Goal: Task Accomplishment & Management: Use online tool/utility

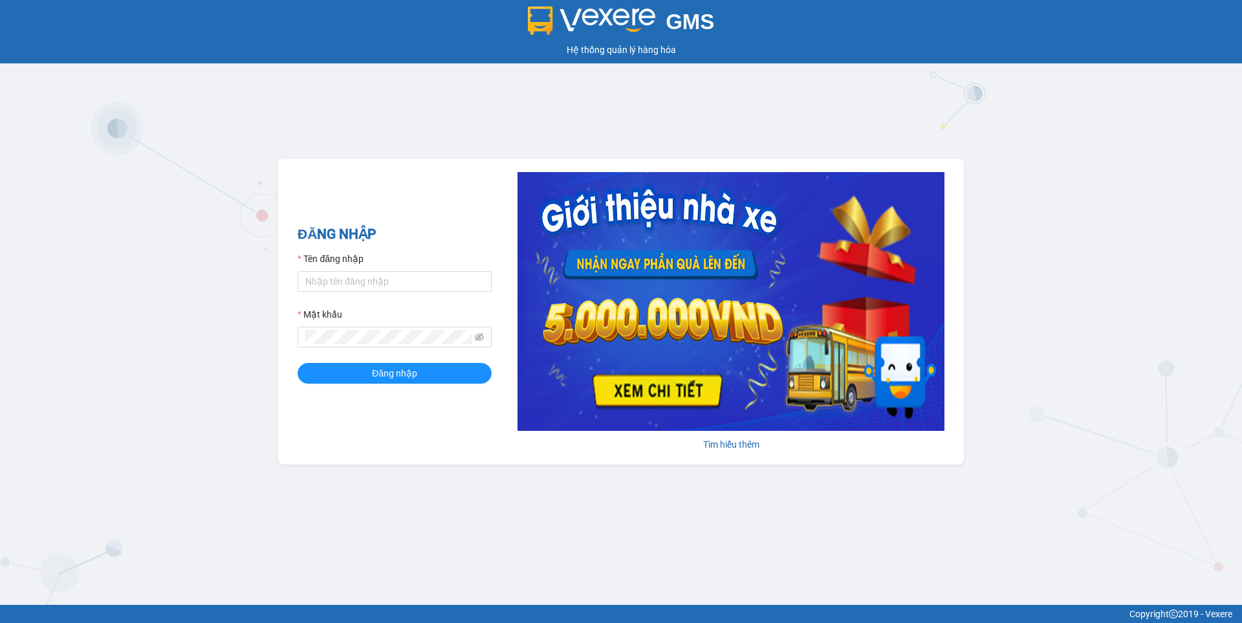
click at [397, 270] on div "Tên đăng nhập" at bounding box center [395, 261] width 194 height 19
click at [396, 277] on input "Tên đăng nhập" at bounding box center [395, 281] width 194 height 21
type input "nga.beha"
click at [458, 366] on button "Đăng nhập" at bounding box center [395, 373] width 194 height 21
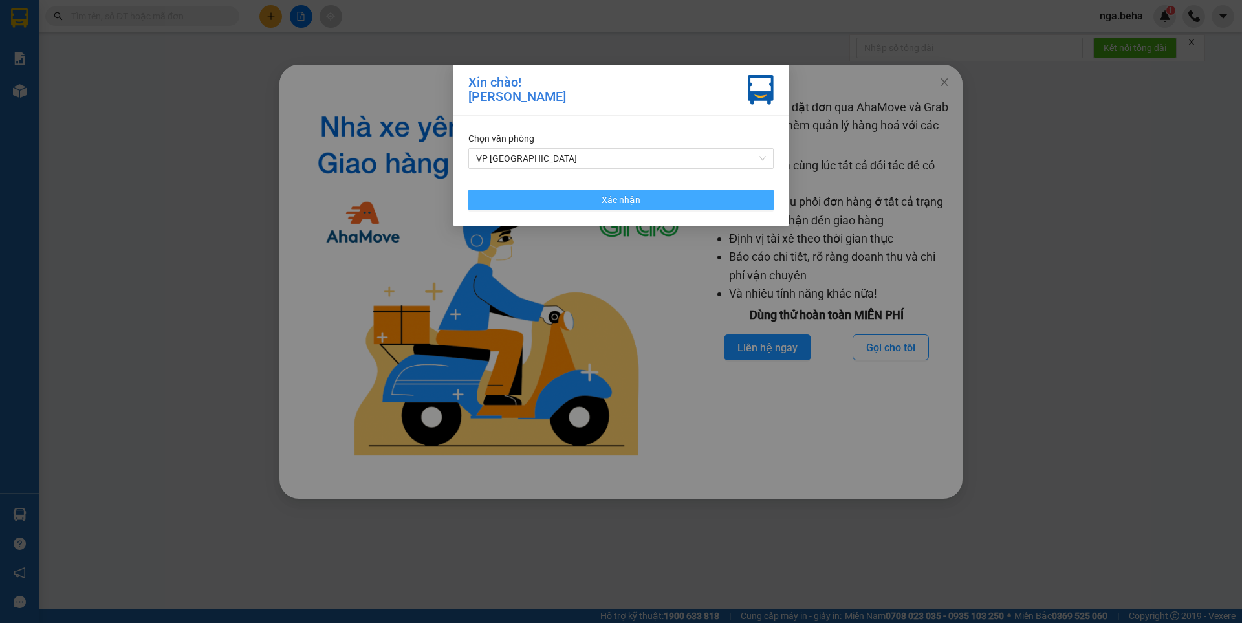
click at [635, 202] on span "Xác nhận" at bounding box center [621, 200] width 39 height 14
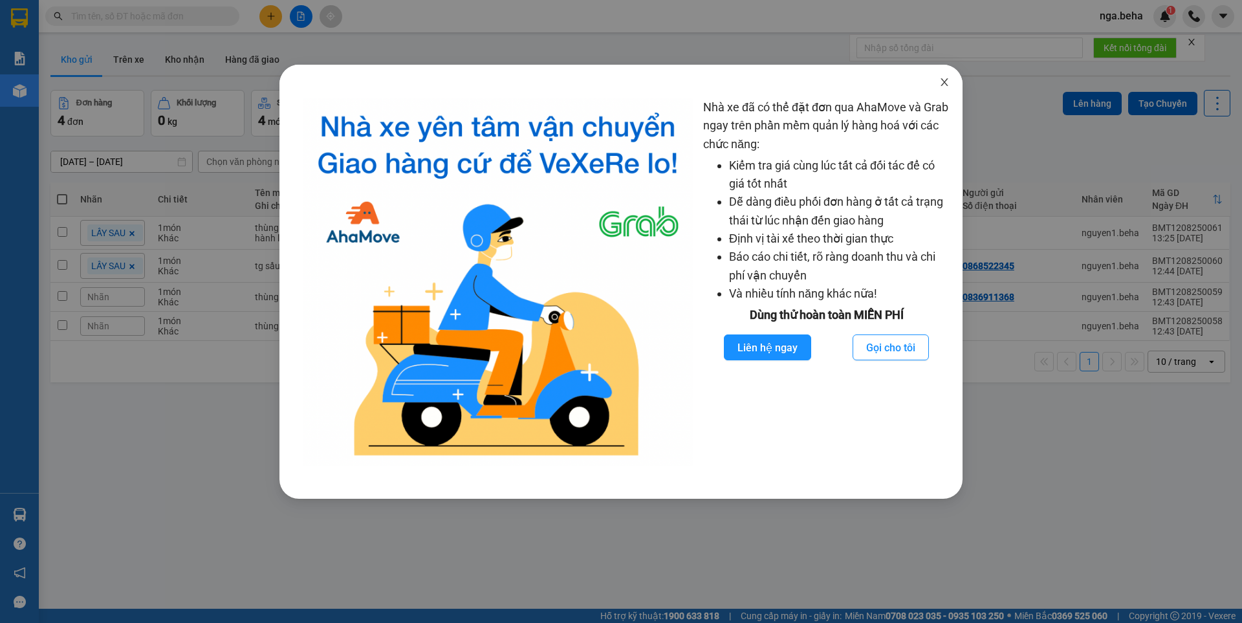
click at [943, 80] on icon "close" at bounding box center [944, 82] width 7 height 8
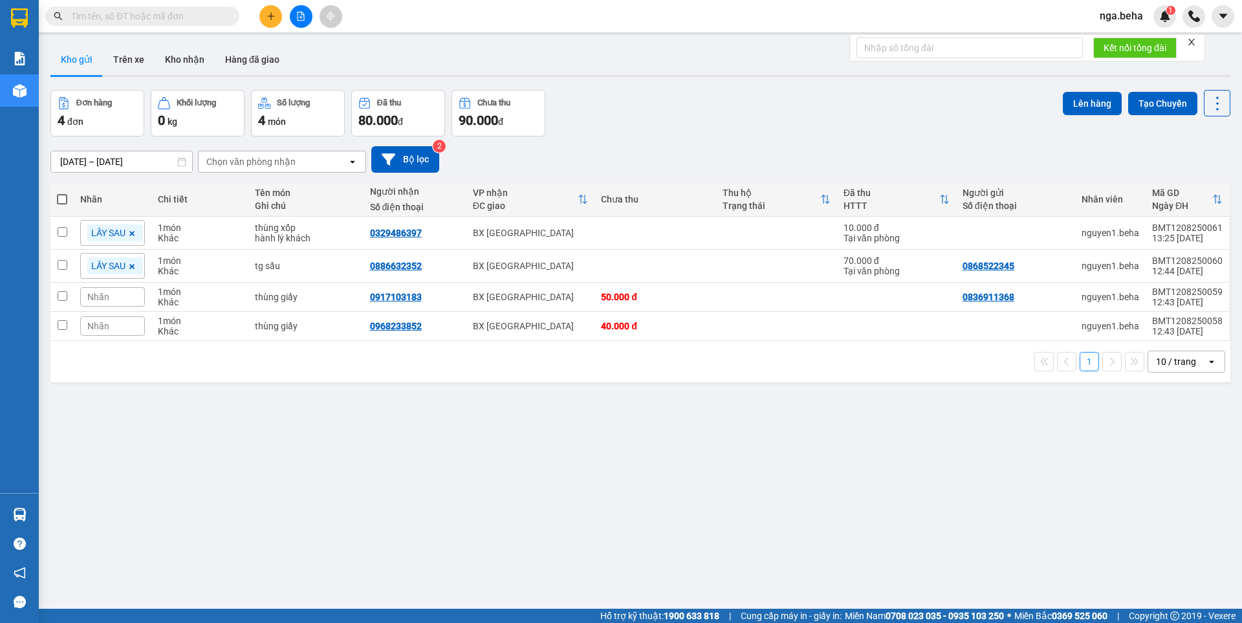
click at [152, 9] on input "text" at bounding box center [147, 16] width 153 height 14
paste input "0819080480"
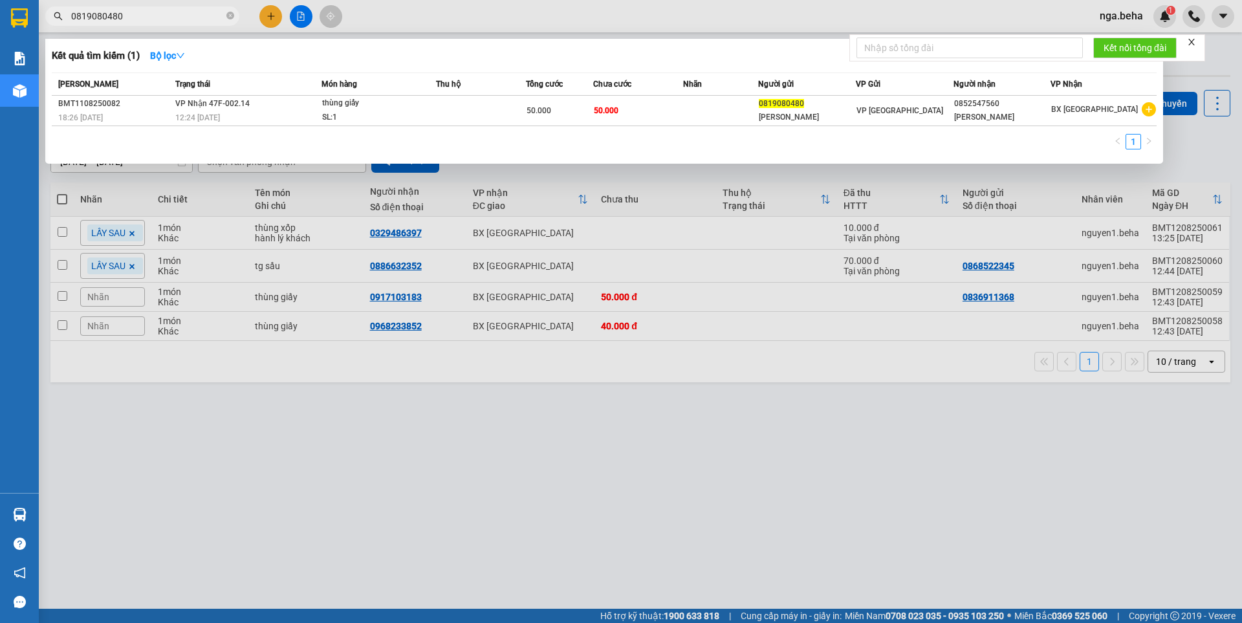
type input "0819080480"
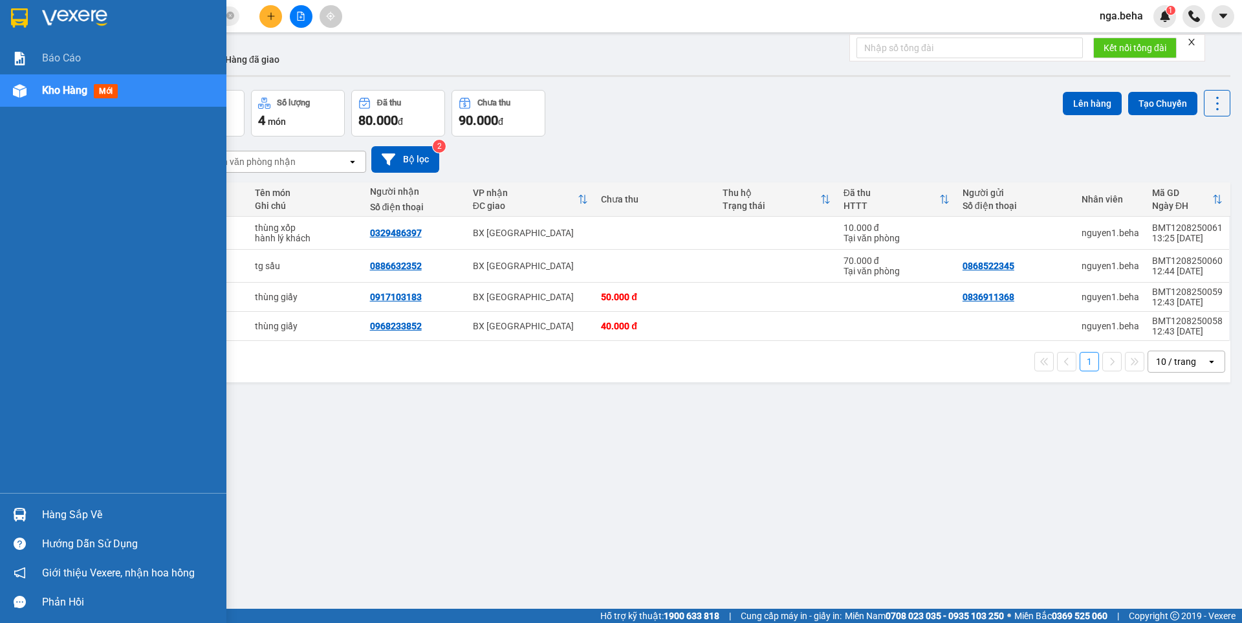
click at [68, 93] on span "Kho hàng" at bounding box center [64, 90] width 45 height 12
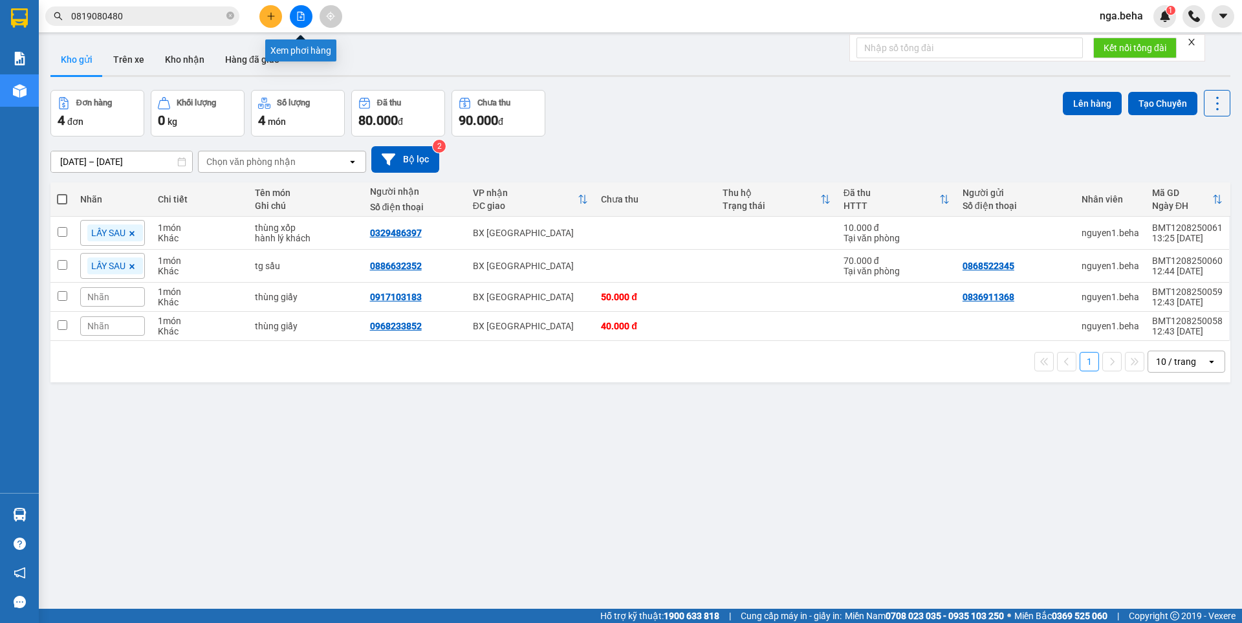
click at [294, 16] on button at bounding box center [301, 16] width 23 height 23
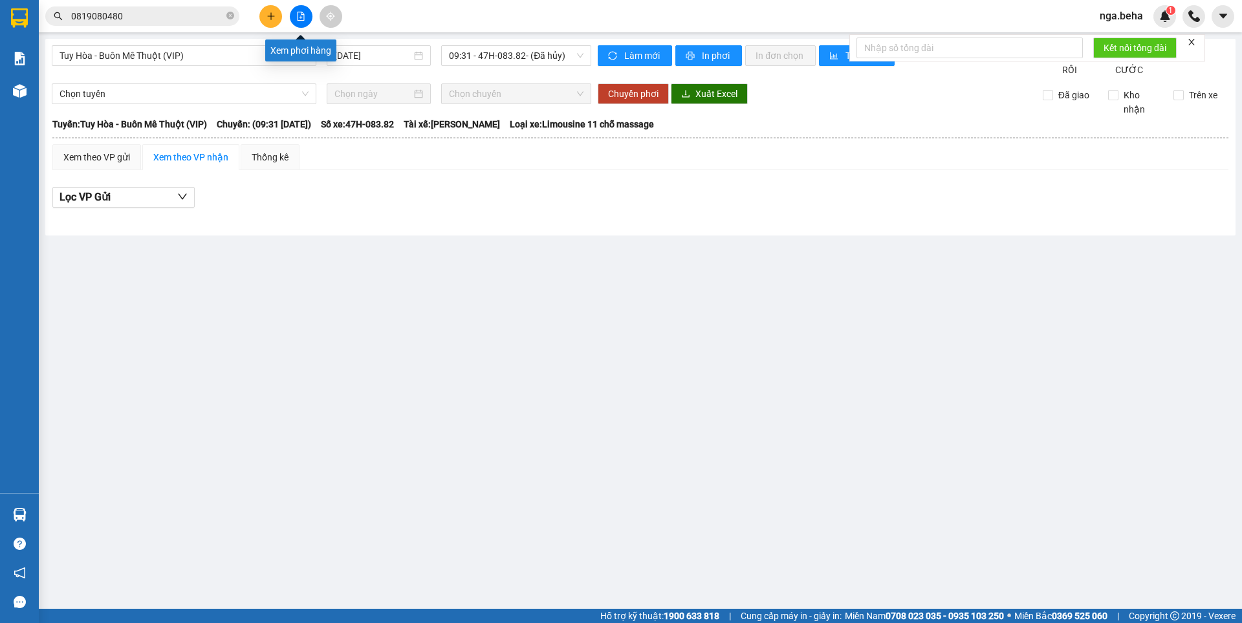
click at [304, 19] on icon "file-add" at bounding box center [301, 16] width 7 height 9
click at [297, 19] on icon "file-add" at bounding box center [300, 16] width 9 height 9
click at [229, 63] on span "Tuy Hòa - Buôn Mê Thuột (VIP)" at bounding box center [184, 55] width 249 height 19
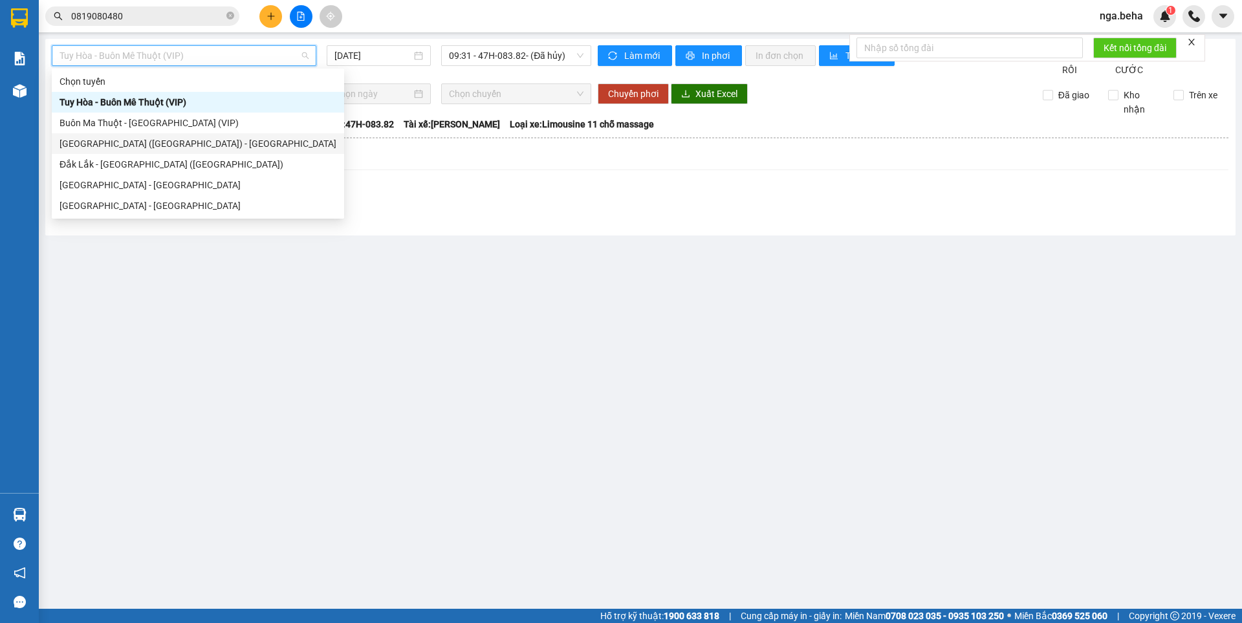
click at [226, 148] on div "[GEOGRAPHIC_DATA] ([GEOGRAPHIC_DATA]) - [GEOGRAPHIC_DATA]" at bounding box center [198, 144] width 277 height 14
type input "[DATE]"
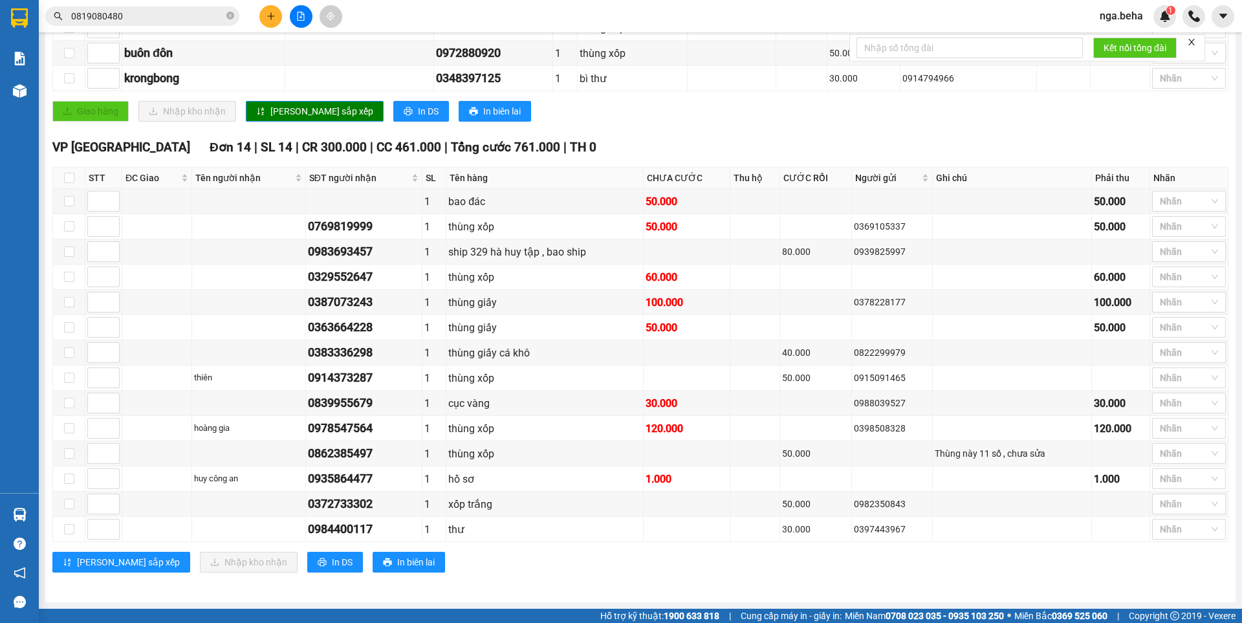
scroll to position [619, 0]
click at [318, 226] on div "0769819999" at bounding box center [364, 226] width 112 height 18
copy div "0769819999"
click at [338, 258] on div "0983693457" at bounding box center [364, 252] width 112 height 18
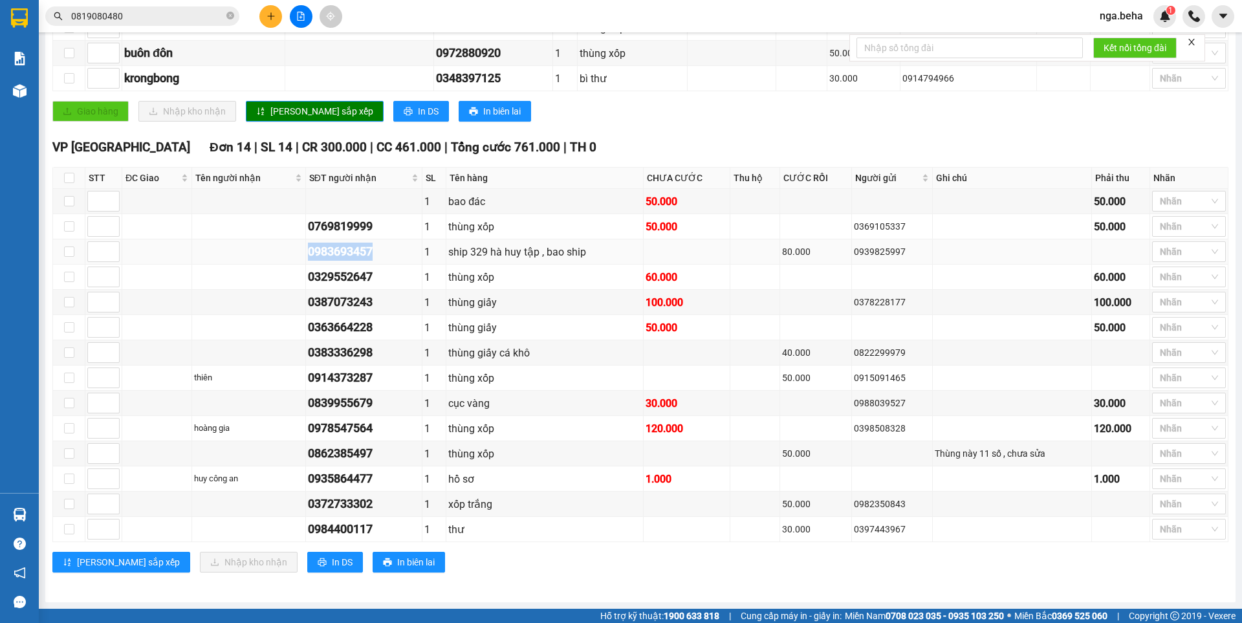
click at [338, 258] on div "0983693457" at bounding box center [364, 252] width 112 height 18
copy div "0983693457"
click at [361, 280] on div "0329552647" at bounding box center [364, 277] width 112 height 18
copy div "0329552647"
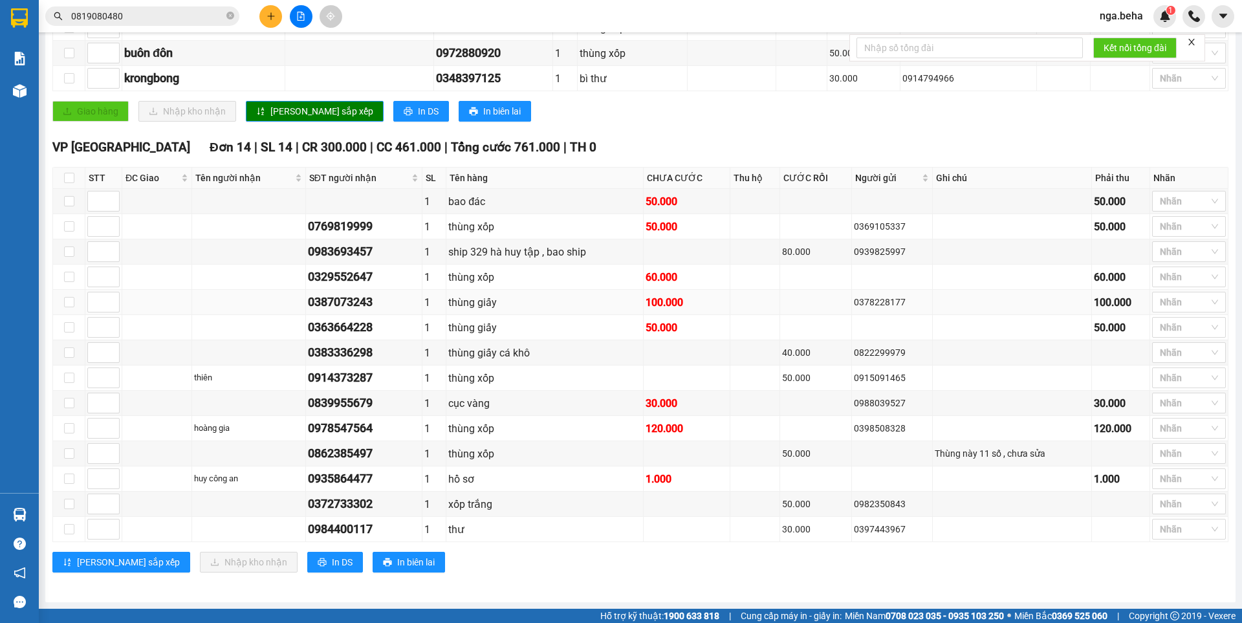
click at [368, 310] on div "0387073243" at bounding box center [364, 302] width 112 height 18
copy div "0387073243"
click at [311, 334] on div "0363664228" at bounding box center [364, 327] width 112 height 18
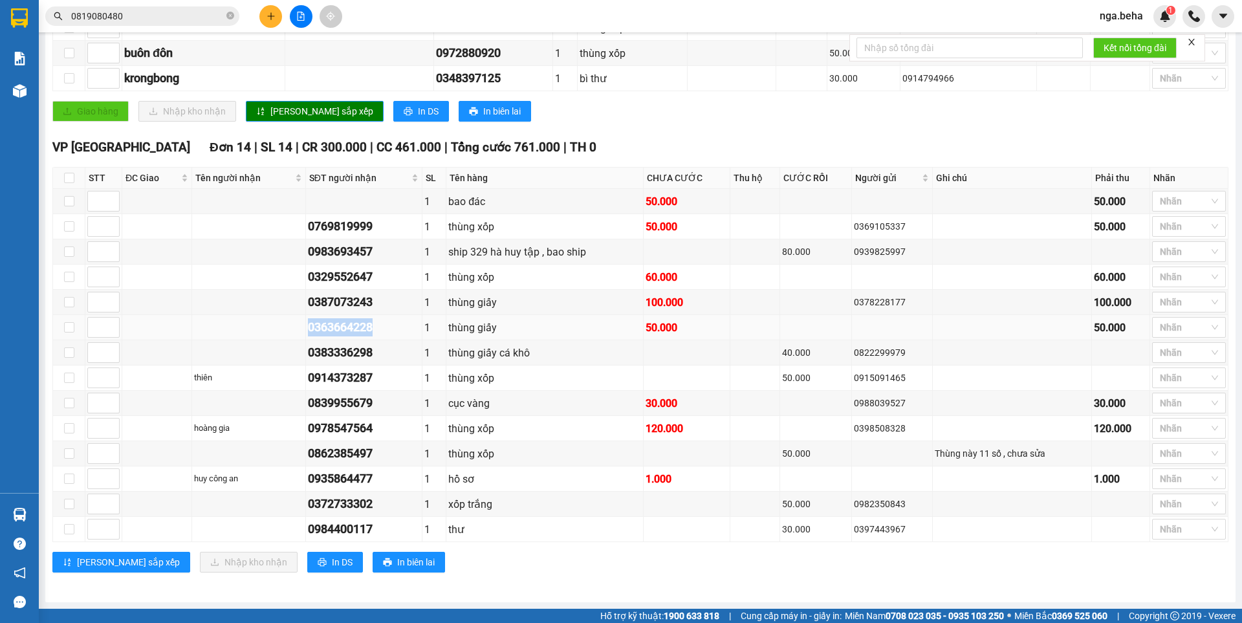
copy div "0363664228"
click at [369, 353] on div "0383336298" at bounding box center [364, 353] width 112 height 18
copy div "0383336298"
click at [361, 377] on div "0914373287" at bounding box center [364, 378] width 112 height 18
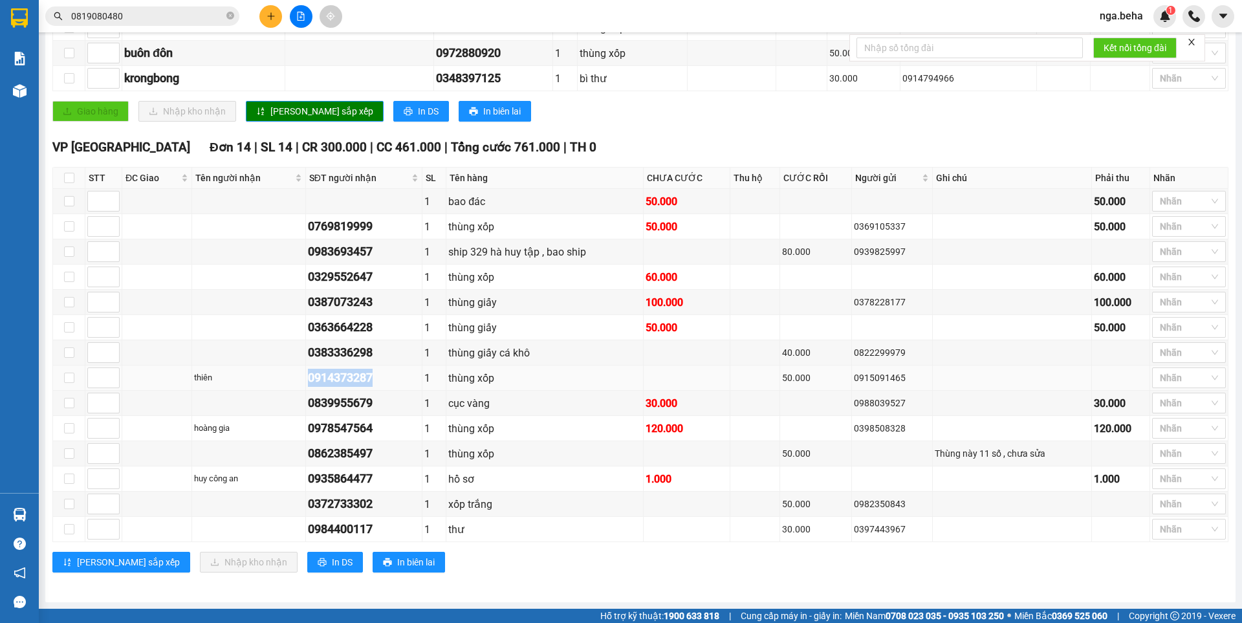
click at [361, 377] on div "0914373287" at bounding box center [364, 378] width 112 height 18
copy div "0914373287"
click at [904, 320] on td at bounding box center [892, 327] width 81 height 25
click at [522, 384] on div "thùng xốp" at bounding box center [544, 378] width 192 height 16
click at [458, 378] on div "thùng xốp" at bounding box center [544, 378] width 192 height 16
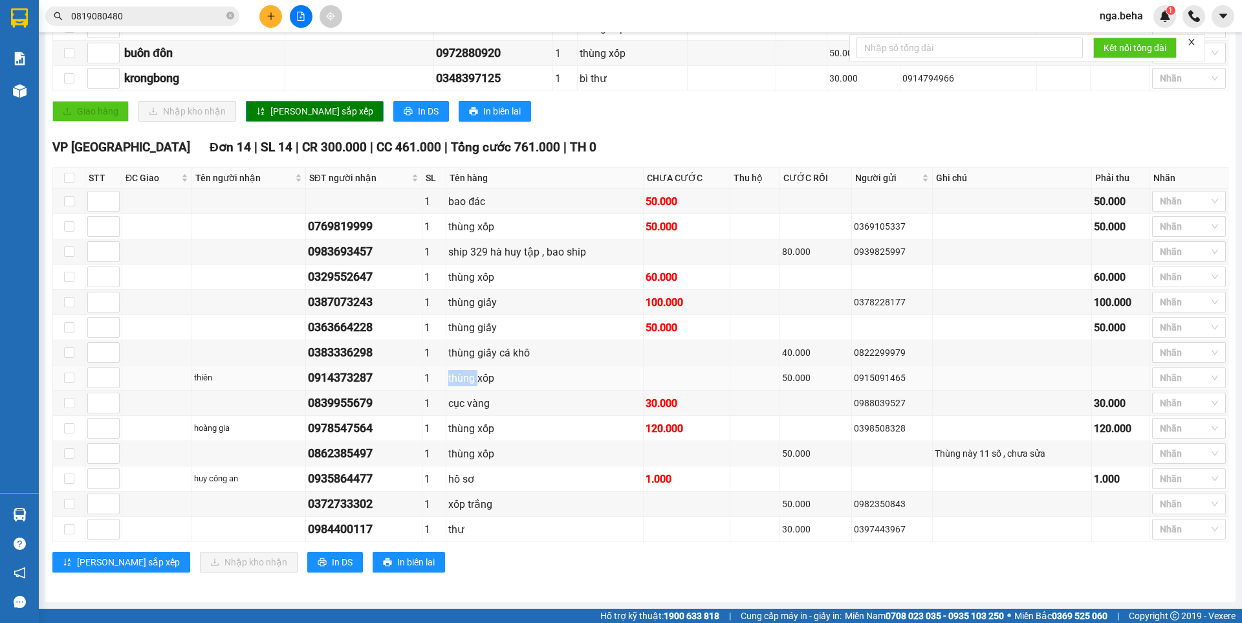
click at [458, 378] on div "thùng xốp" at bounding box center [544, 378] width 192 height 16
click at [535, 379] on div "thùng xốp" at bounding box center [544, 378] width 192 height 16
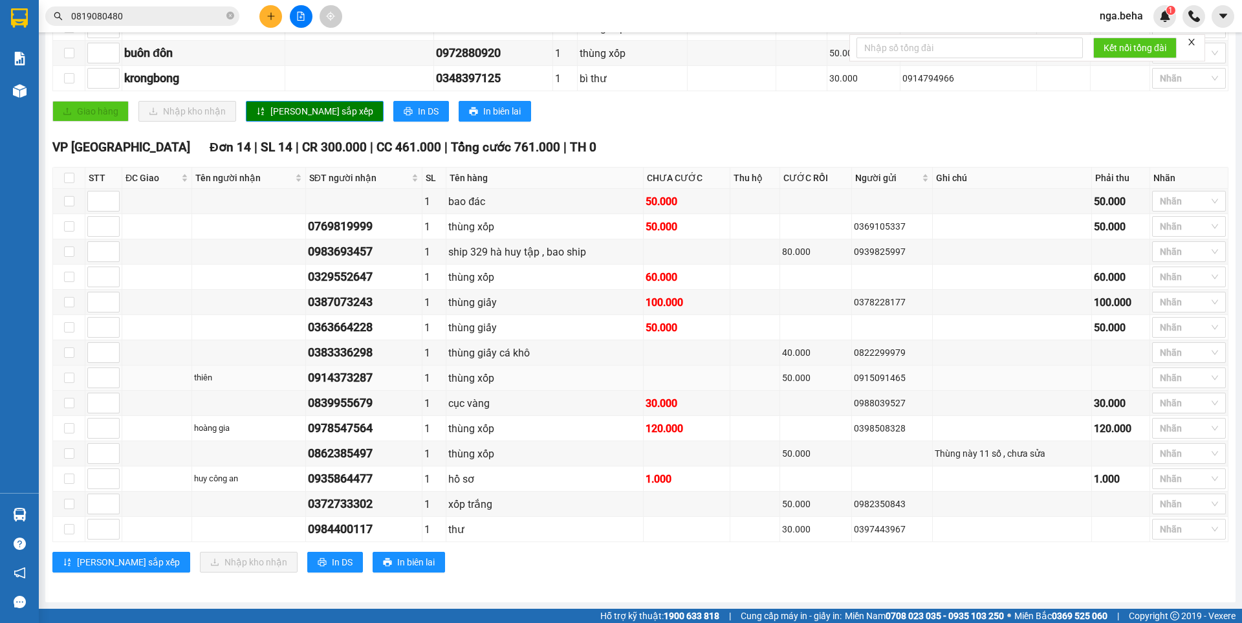
click at [535, 379] on div "thùng xốp" at bounding box center [544, 378] width 192 height 16
click at [582, 376] on div "thùng xốp" at bounding box center [544, 378] width 192 height 16
click at [1185, 228] on div at bounding box center [1183, 227] width 54 height 16
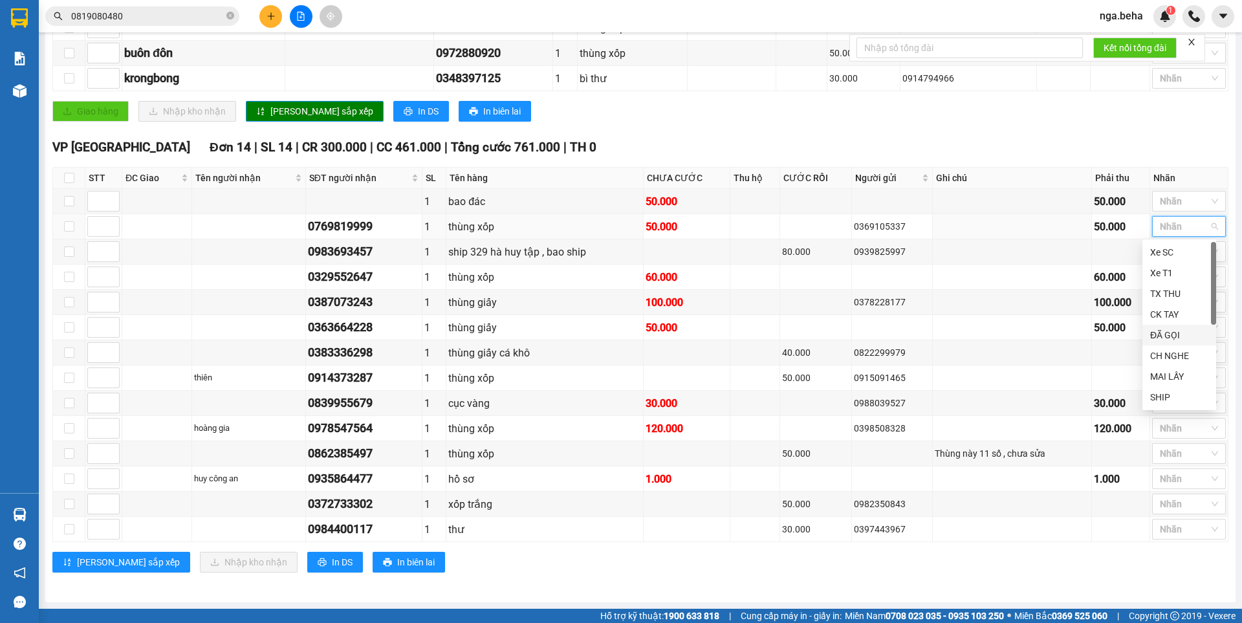
click at [1181, 329] on div "ĐÃ GỌI" at bounding box center [1179, 335] width 58 height 14
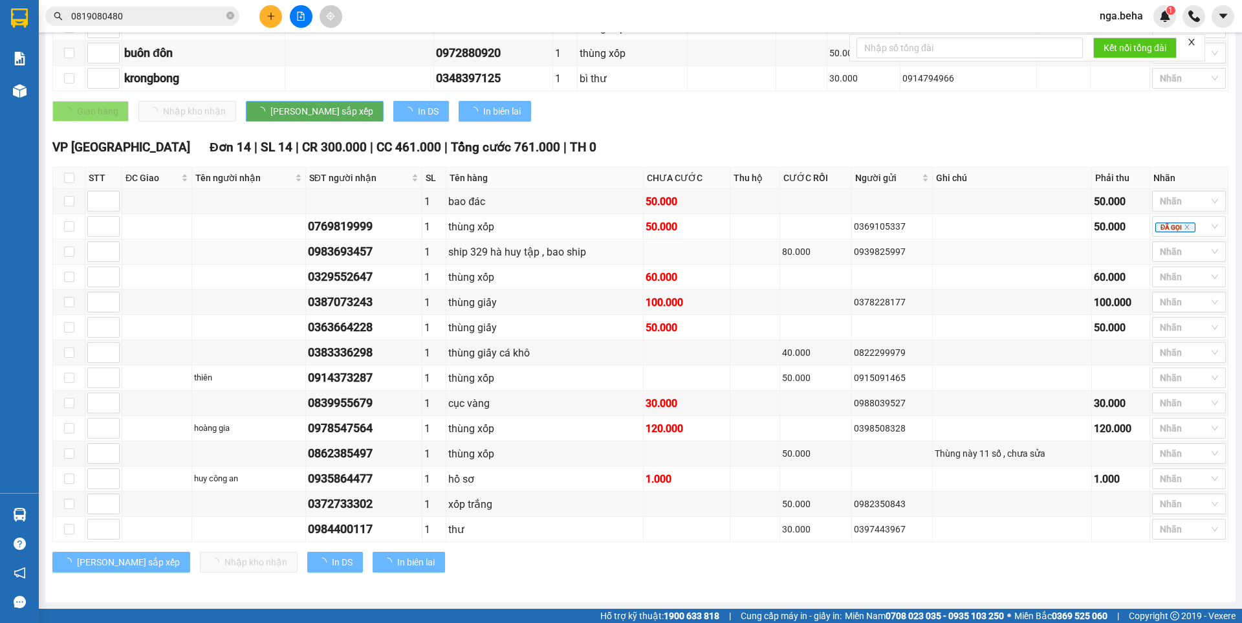
click at [1132, 251] on td at bounding box center [1121, 251] width 58 height 25
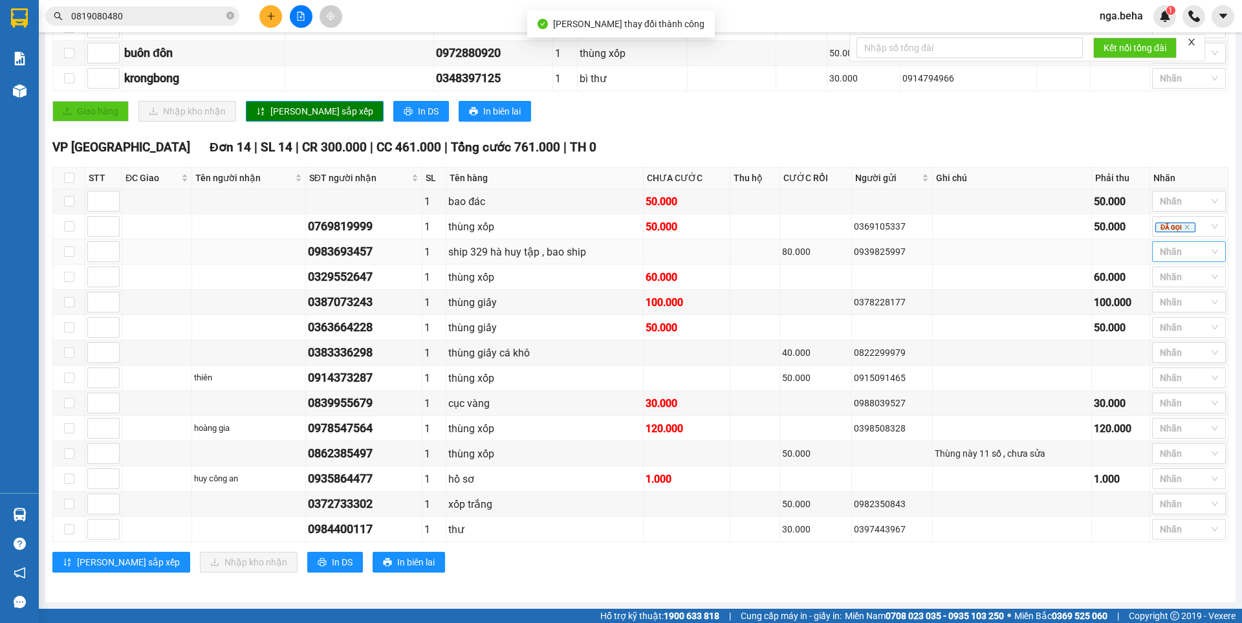
click at [1165, 251] on div at bounding box center [1183, 252] width 54 height 16
click at [1176, 357] on div "ĐÃ GỌI" at bounding box center [1179, 360] width 58 height 14
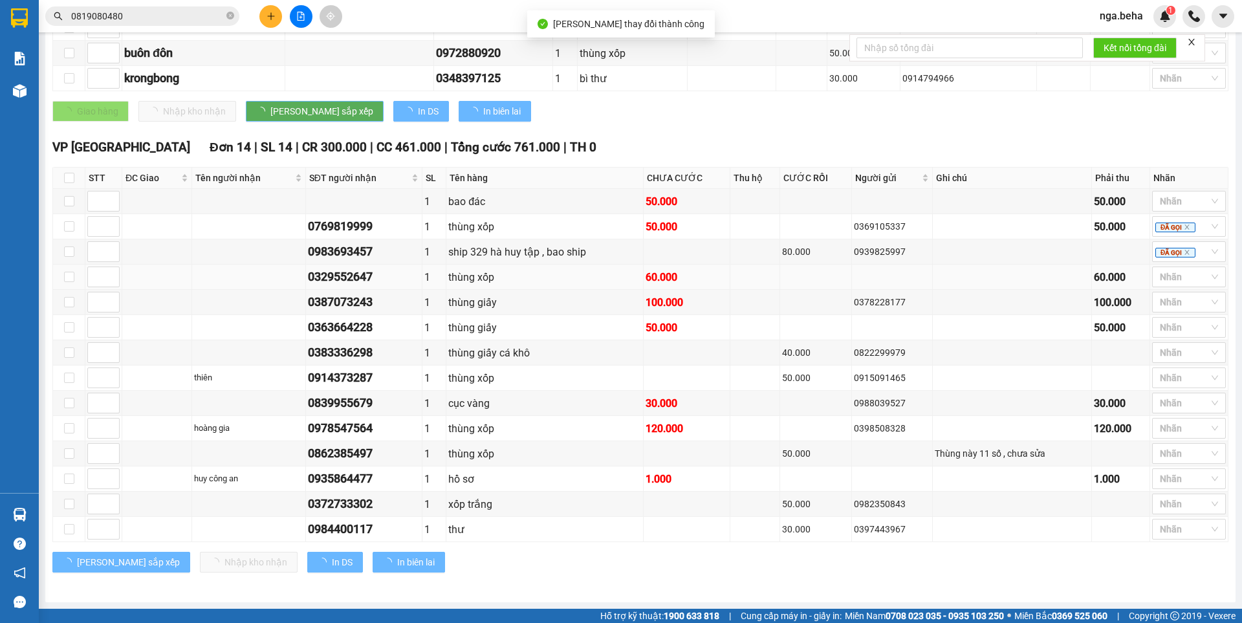
click at [1126, 270] on div "60.000" at bounding box center [1121, 277] width 54 height 16
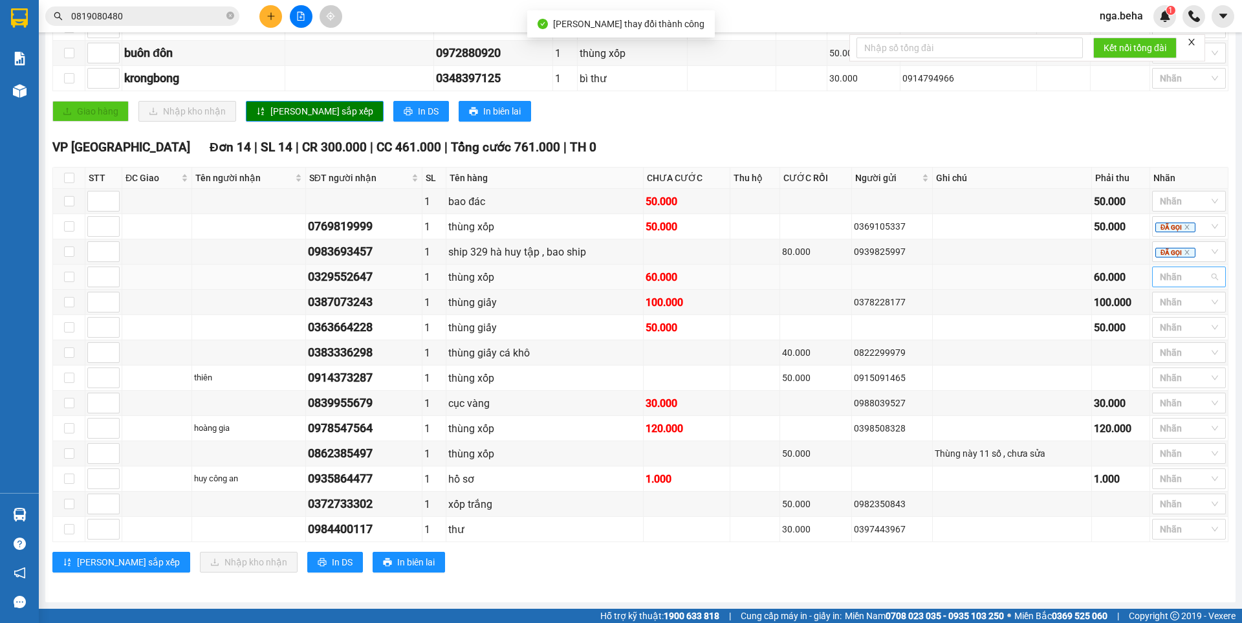
click at [1158, 283] on div at bounding box center [1183, 277] width 54 height 16
click at [1170, 382] on div "ĐÃ GỌI" at bounding box center [1179, 386] width 58 height 14
click at [1110, 258] on td at bounding box center [1121, 251] width 58 height 25
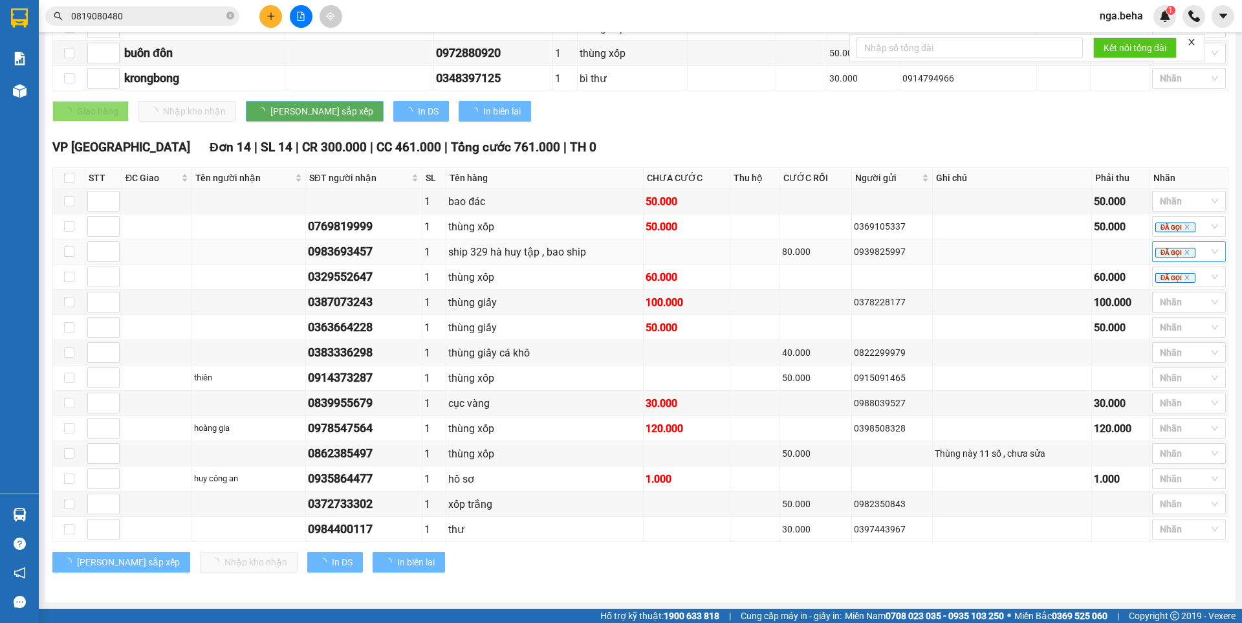
click at [1157, 258] on span "ĐÃ GỌI" at bounding box center [1176, 253] width 40 height 10
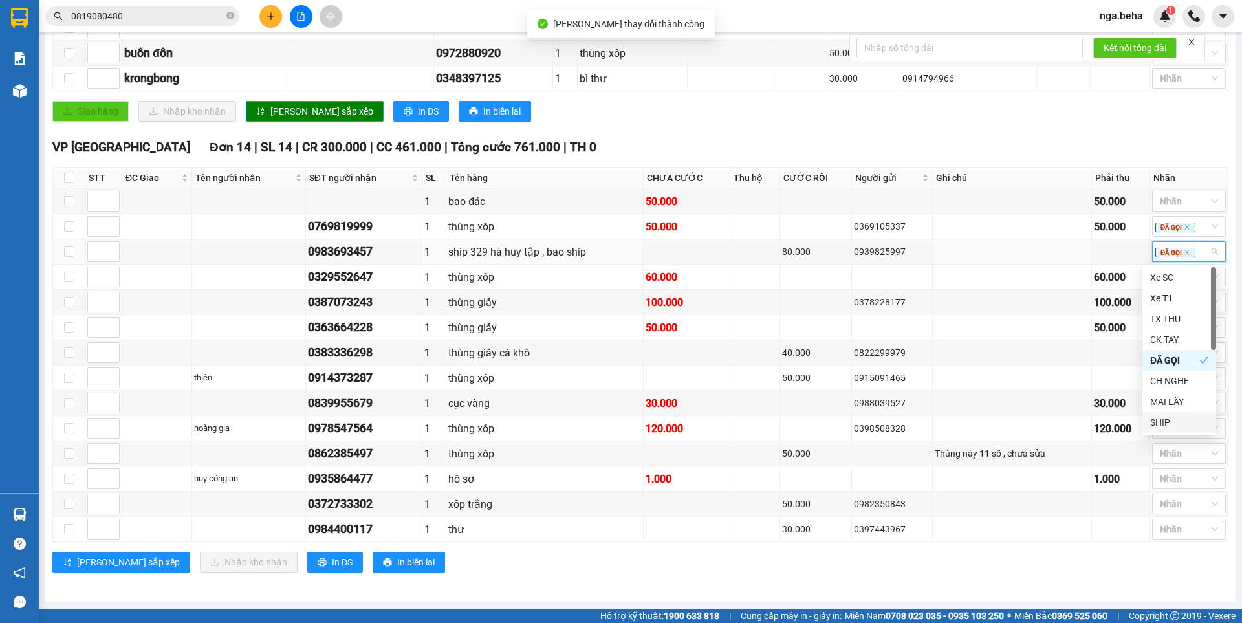
click at [1179, 420] on div "SHIP" at bounding box center [1179, 422] width 58 height 14
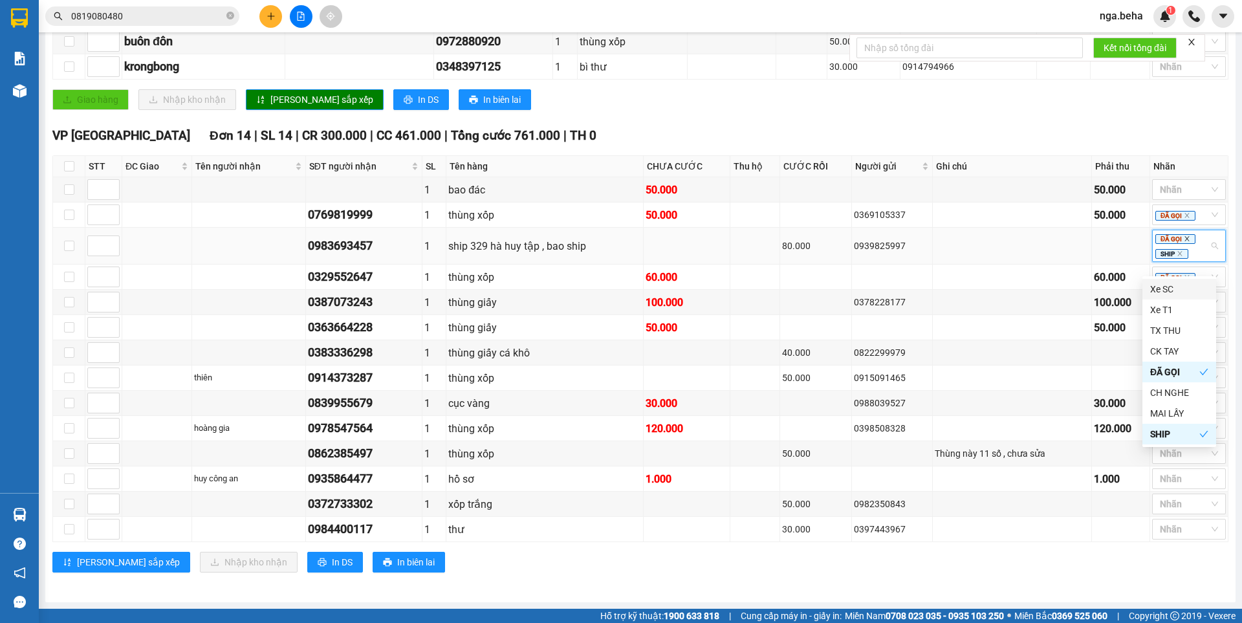
click at [1185, 241] on icon "close" at bounding box center [1187, 239] width 5 height 5
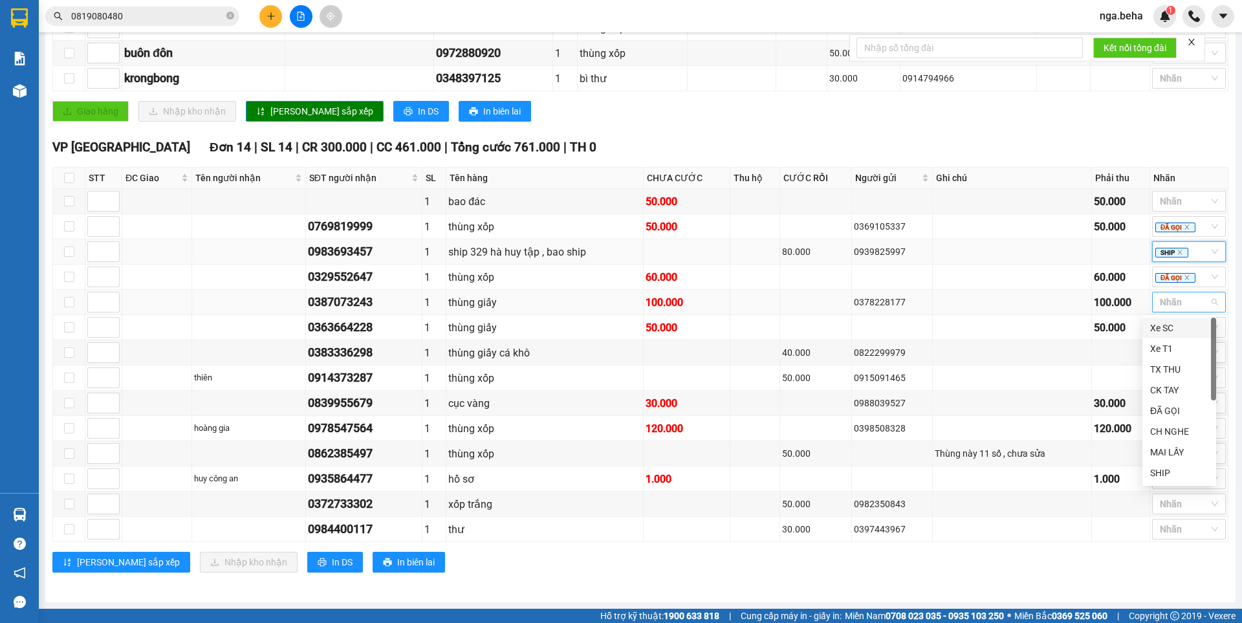
click at [1192, 300] on div at bounding box center [1183, 302] width 54 height 16
click at [1176, 408] on div "ĐÃ GỌI" at bounding box center [1179, 411] width 58 height 14
click at [1113, 343] on td at bounding box center [1121, 352] width 58 height 25
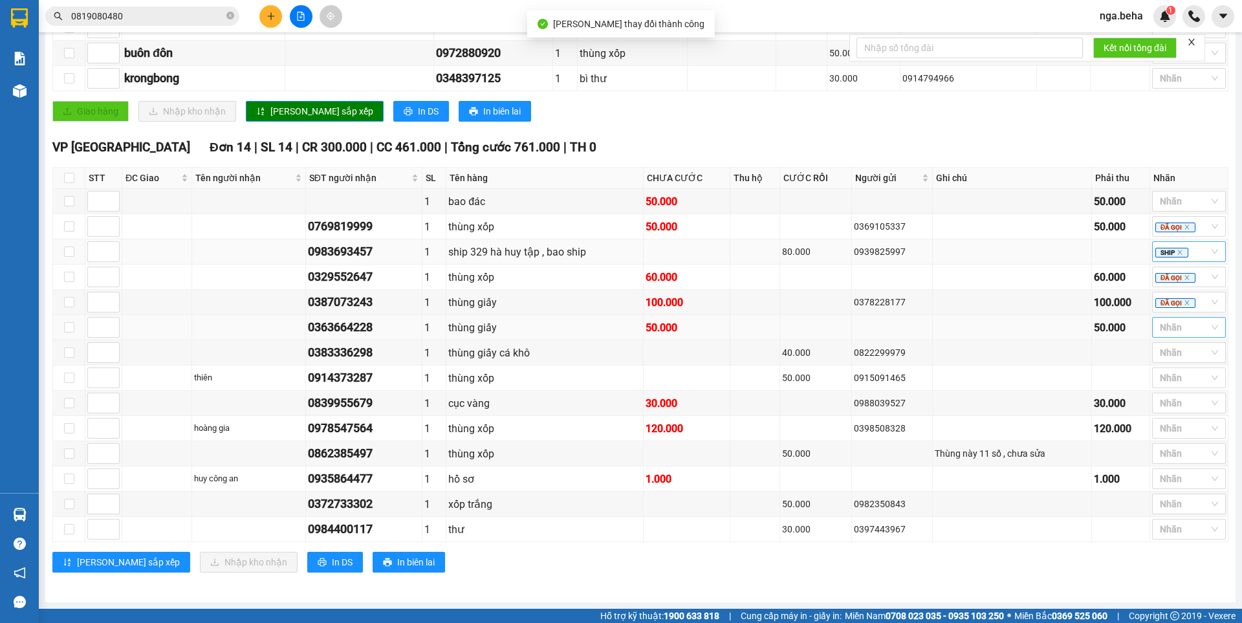
click at [1182, 324] on div at bounding box center [1183, 328] width 54 height 16
click at [1178, 439] on div "ĐÃ GỌI" at bounding box center [1179, 436] width 58 height 14
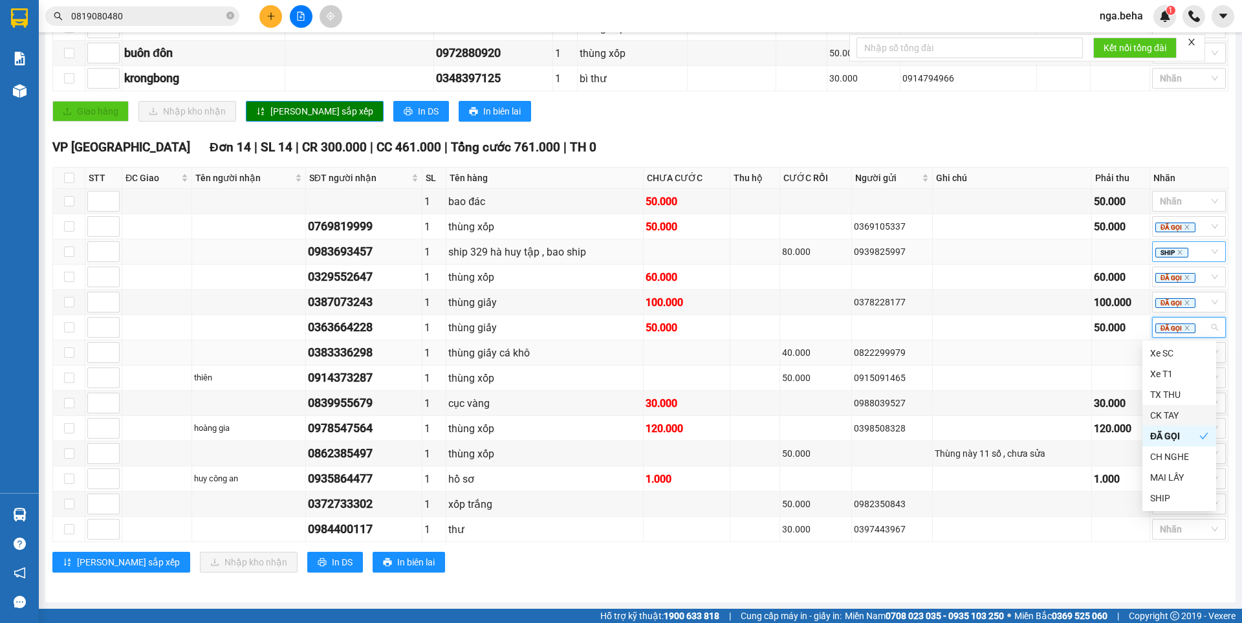
click at [1116, 356] on td at bounding box center [1121, 352] width 58 height 25
click at [1172, 351] on div at bounding box center [1183, 353] width 54 height 16
click at [1170, 465] on div "ĐÃ GỌI" at bounding box center [1179, 461] width 58 height 14
click at [912, 365] on td "0822299979" at bounding box center [892, 352] width 81 height 25
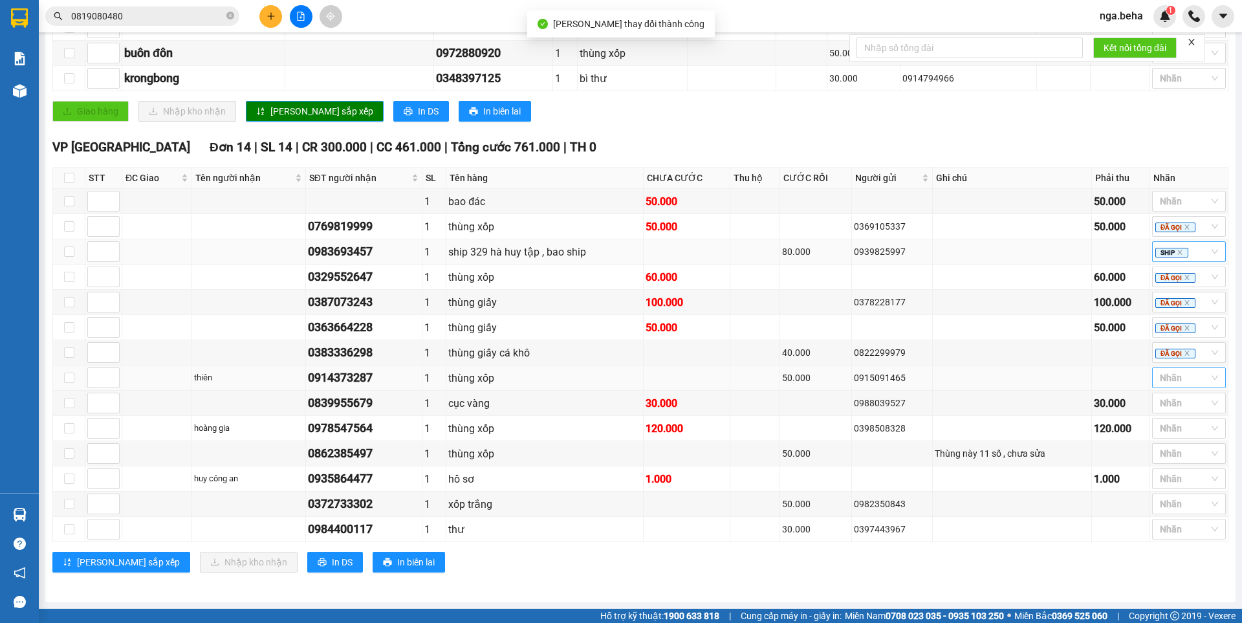
click at [1163, 381] on div at bounding box center [1183, 378] width 54 height 16
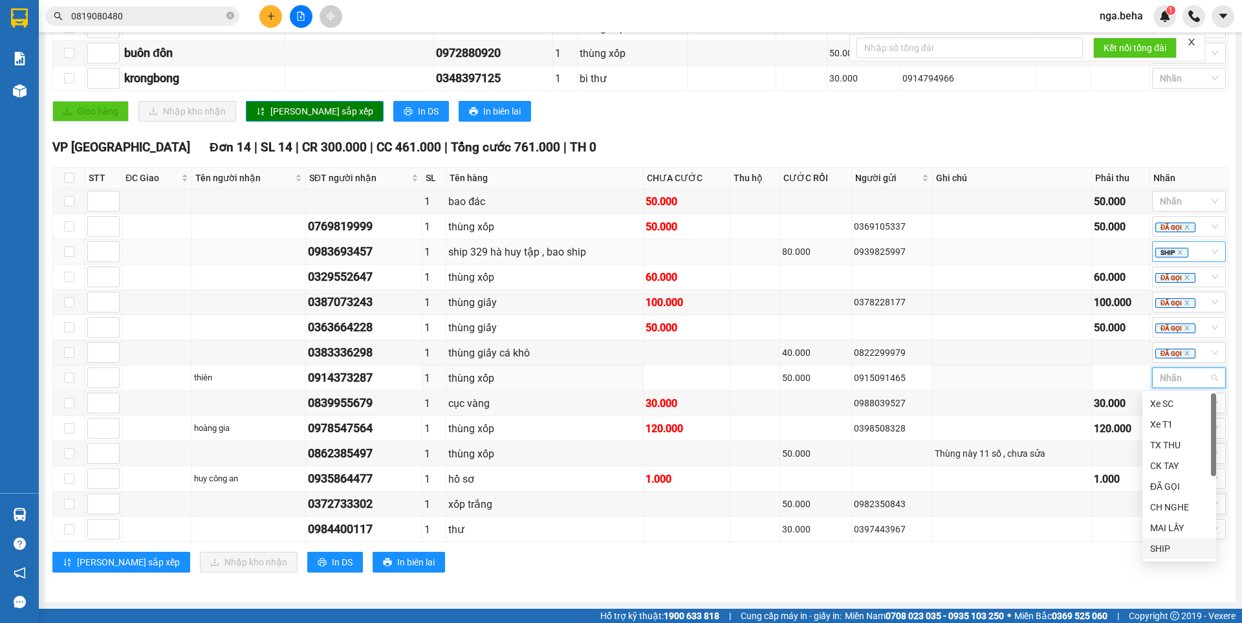
click at [1189, 547] on div "SHIP" at bounding box center [1179, 549] width 58 height 14
click at [1077, 388] on td at bounding box center [1012, 378] width 159 height 25
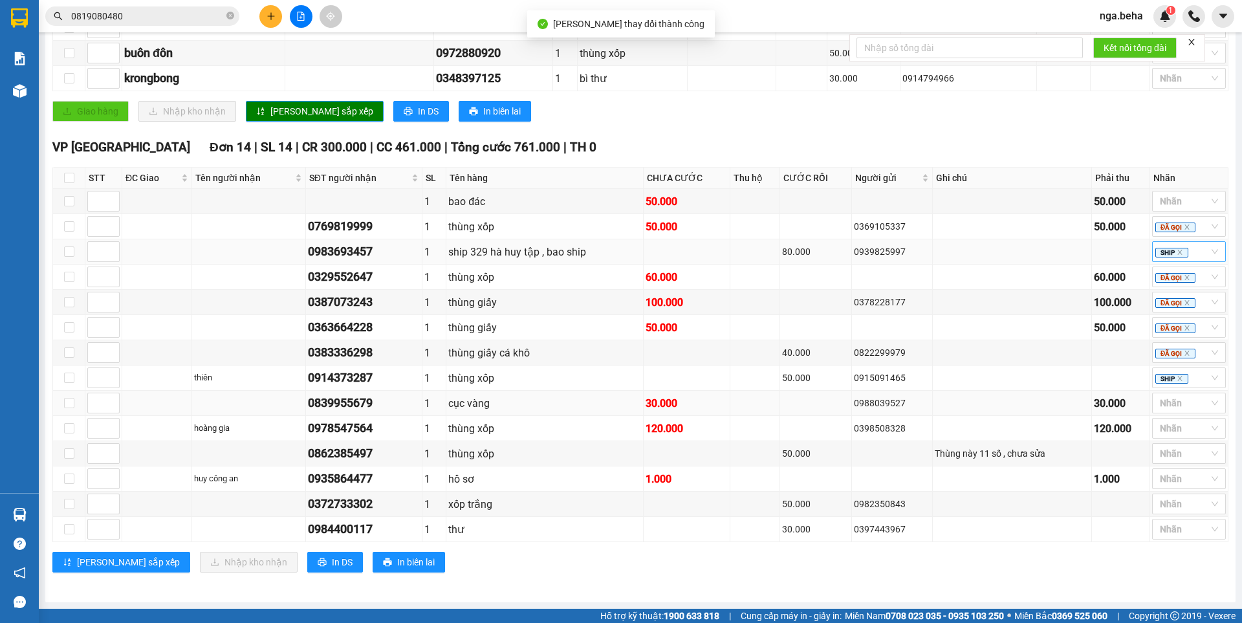
click at [364, 402] on div "0839955679" at bounding box center [364, 403] width 112 height 18
copy div "0839955679"
drag, startPoint x: 1111, startPoint y: 553, endPoint x: 1112, endPoint y: 545, distance: 7.9
click at [1112, 551] on div "VP [GEOGRAPHIC_DATA] 14 | SL 14 | CR 300.000 | CC 461.000 | Tổng cước 761.000 |…" at bounding box center [640, 360] width 1176 height 445
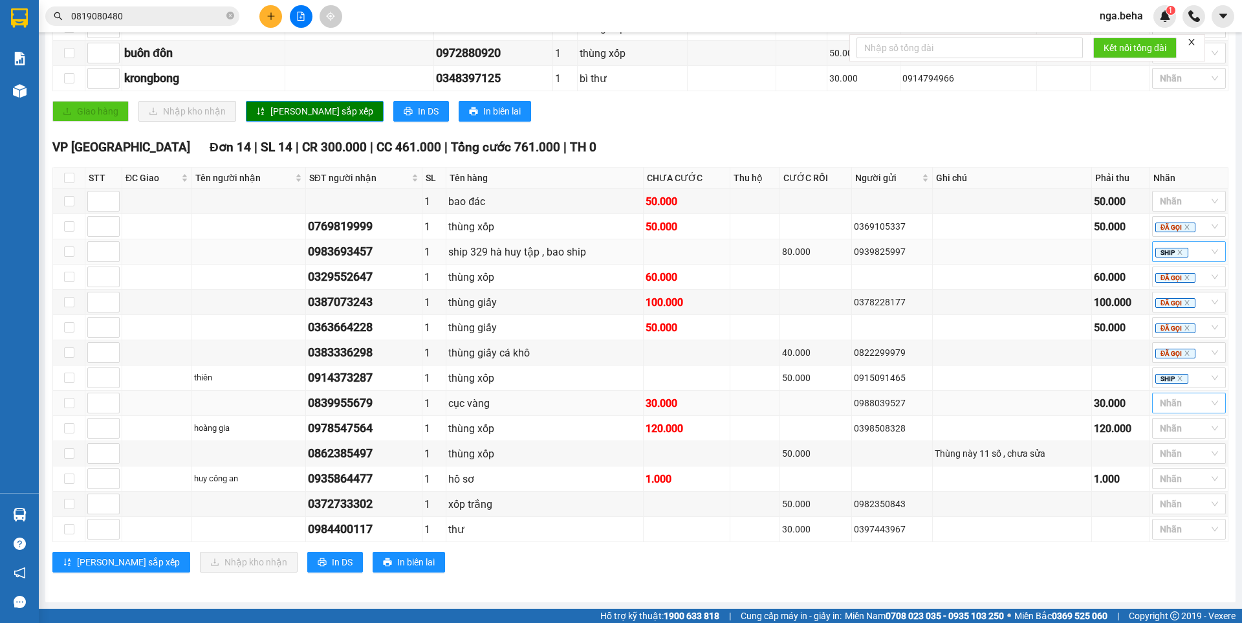
click at [1179, 402] on div at bounding box center [1183, 403] width 54 height 16
click at [1167, 569] on div "SHIP" at bounding box center [1179, 574] width 58 height 14
click at [868, 430] on div "0398508328" at bounding box center [892, 428] width 76 height 14
click at [345, 431] on div "0978547564" at bounding box center [364, 428] width 112 height 18
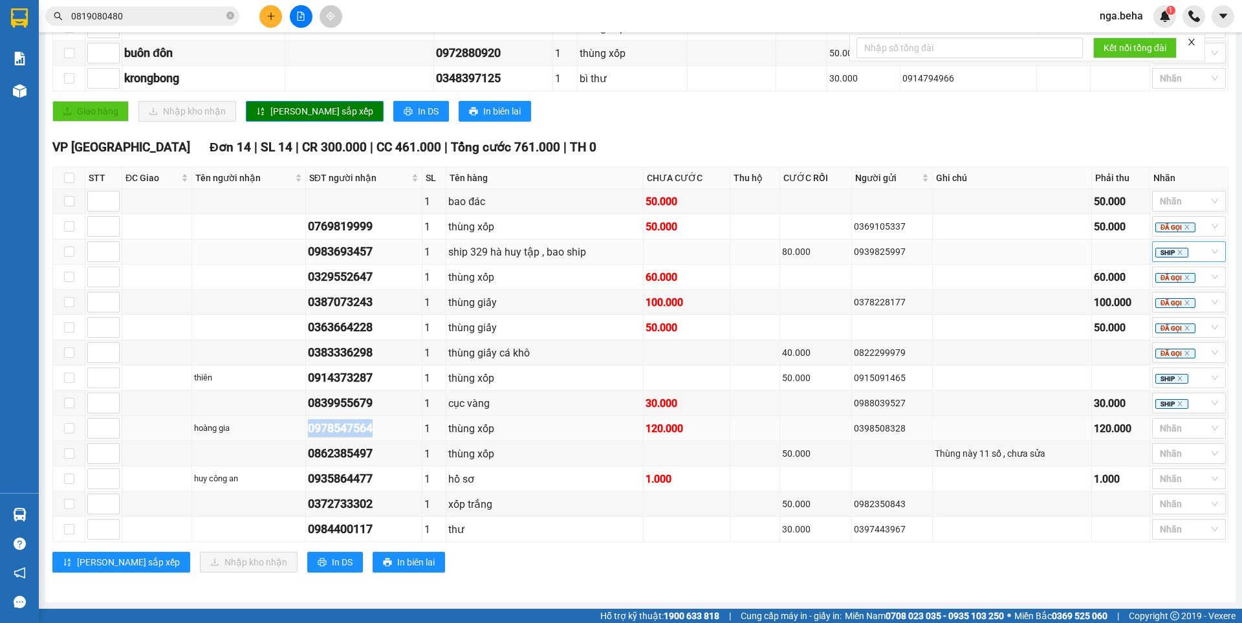
copy div "0978547564"
click at [897, 429] on div "0398508328" at bounding box center [892, 428] width 76 height 14
click at [1158, 430] on div at bounding box center [1183, 429] width 54 height 16
click at [1176, 536] on div "ĐÃ GỌI" at bounding box center [1179, 537] width 58 height 14
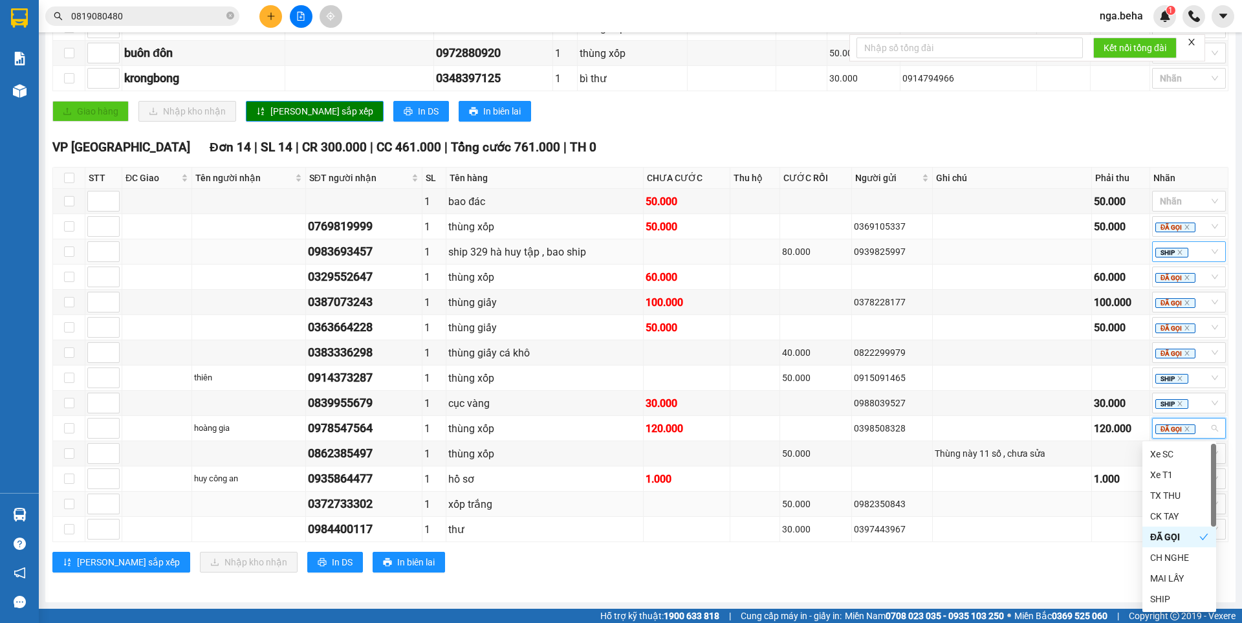
click at [883, 496] on td "0982350843" at bounding box center [892, 504] width 81 height 25
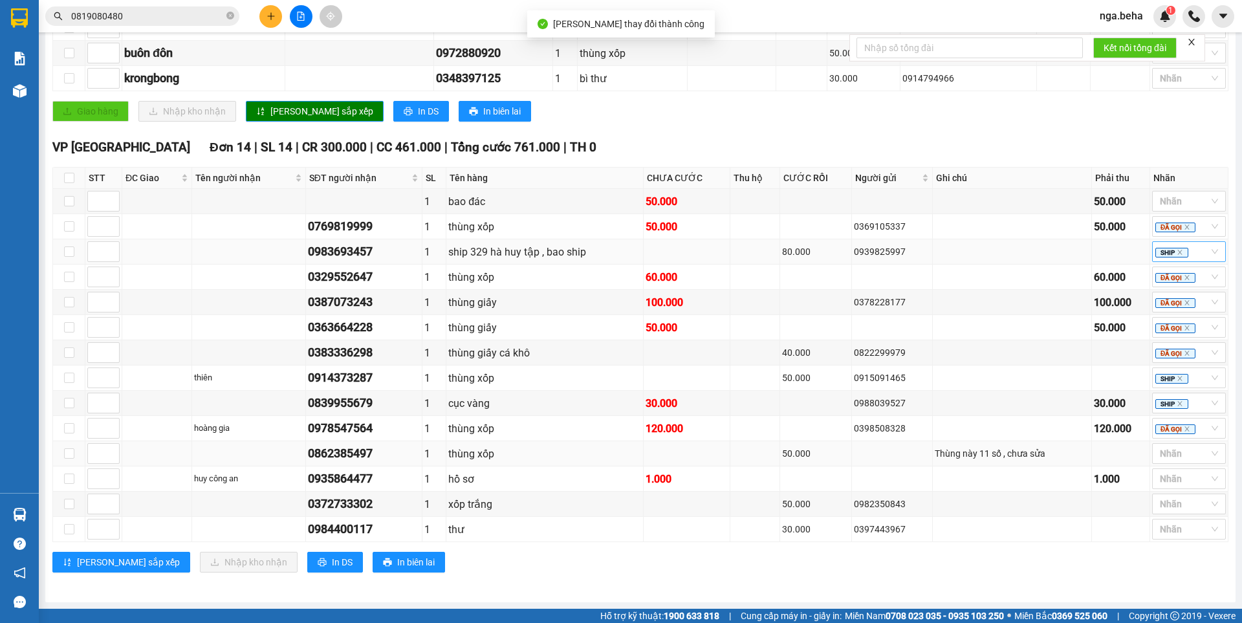
click at [349, 457] on div "0862385497" at bounding box center [364, 454] width 112 height 18
copy div "0862385497"
click at [699, 473] on div "1.000" at bounding box center [687, 479] width 82 height 16
drag, startPoint x: 1060, startPoint y: 455, endPoint x: 597, endPoint y: 464, distance: 463.4
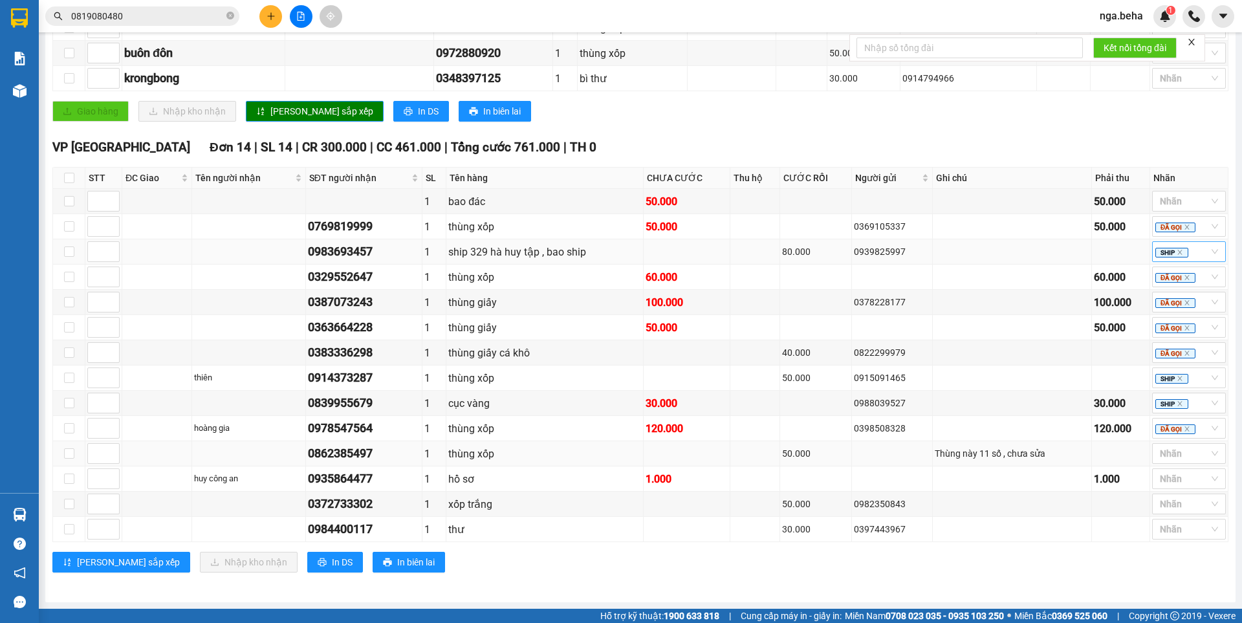
click at [606, 464] on tr "0862385497 1 thùng xốp 50.000 Thùng này 11 số , chưa sửa Nhãn" at bounding box center [641, 453] width 1176 height 25
click at [251, 457] on td at bounding box center [249, 453] width 114 height 25
click at [1156, 454] on div at bounding box center [1183, 454] width 54 height 16
click at [1172, 389] on div "CH NGHE" at bounding box center [1179, 386] width 58 height 14
click at [335, 483] on div "0935864477" at bounding box center [364, 479] width 112 height 18
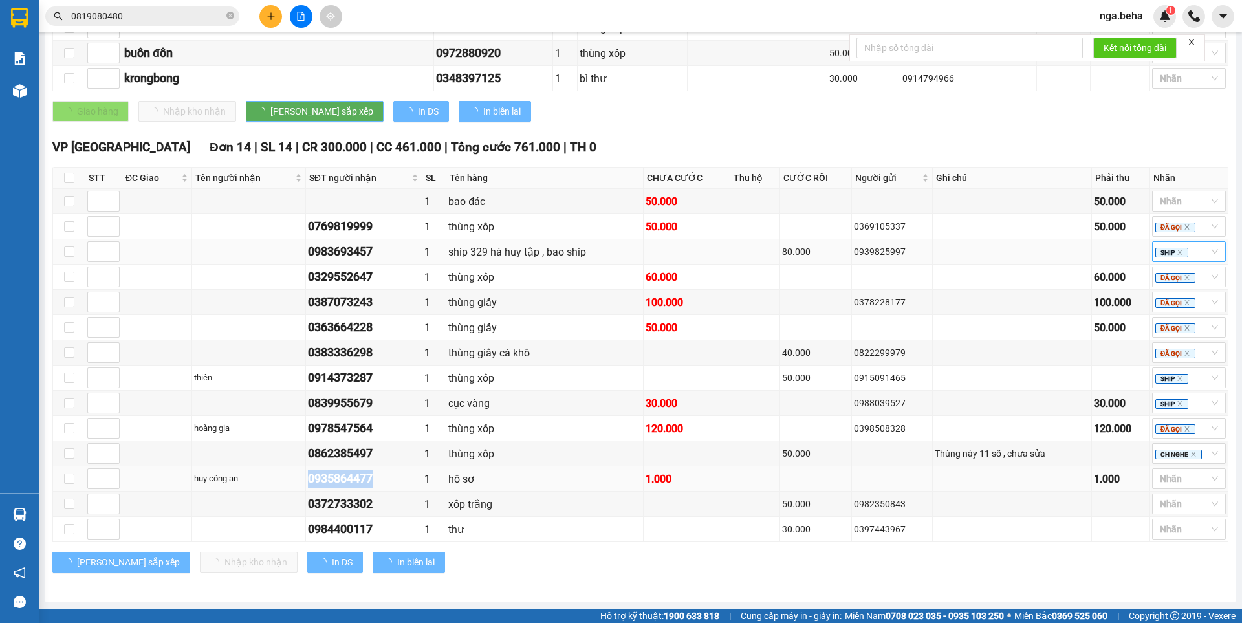
click at [335, 483] on div "0935864477" at bounding box center [364, 479] width 112 height 18
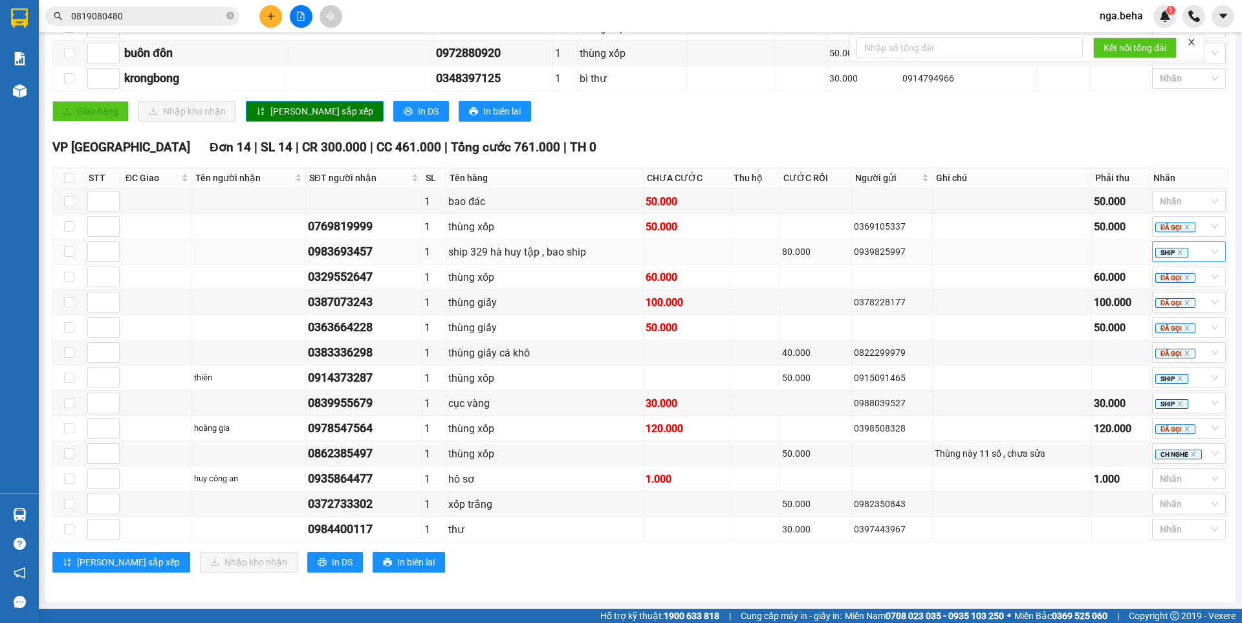
click at [157, 8] on span "0819080480" at bounding box center [142, 15] width 194 height 19
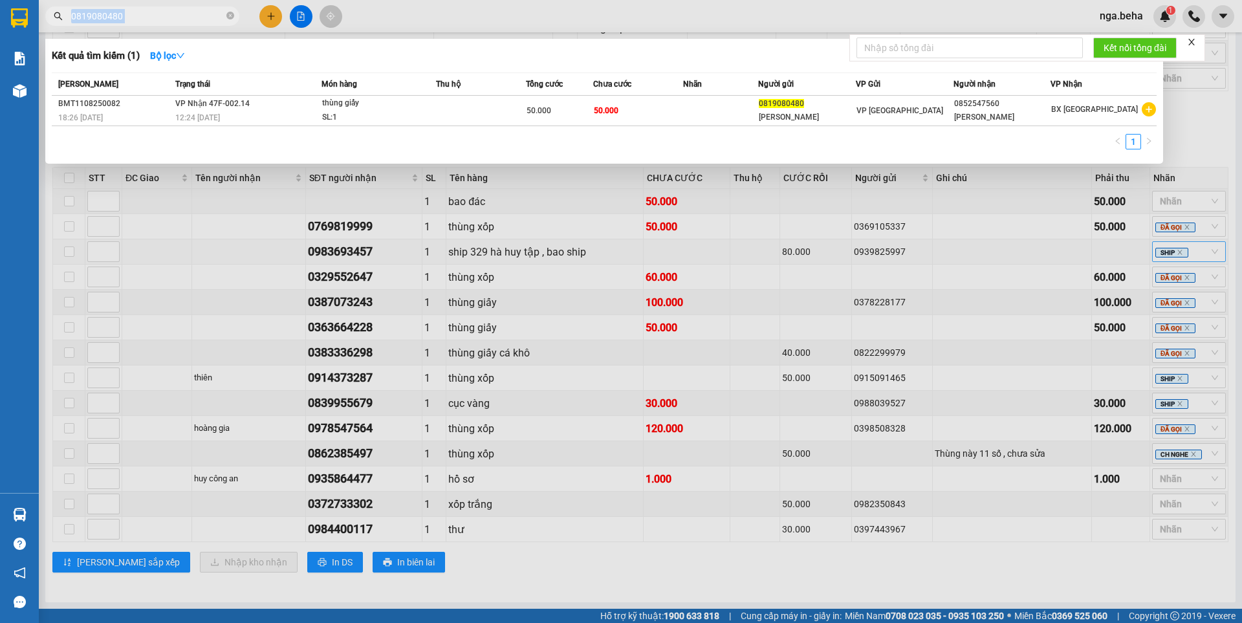
click at [157, 8] on span "0819080480" at bounding box center [142, 15] width 194 height 19
drag, startPoint x: 157, startPoint y: 8, endPoint x: 155, endPoint y: 25, distance: 17.0
click at [155, 25] on span "0819080480" at bounding box center [142, 15] width 194 height 19
click at [157, 17] on input "0819080480" at bounding box center [147, 16] width 153 height 14
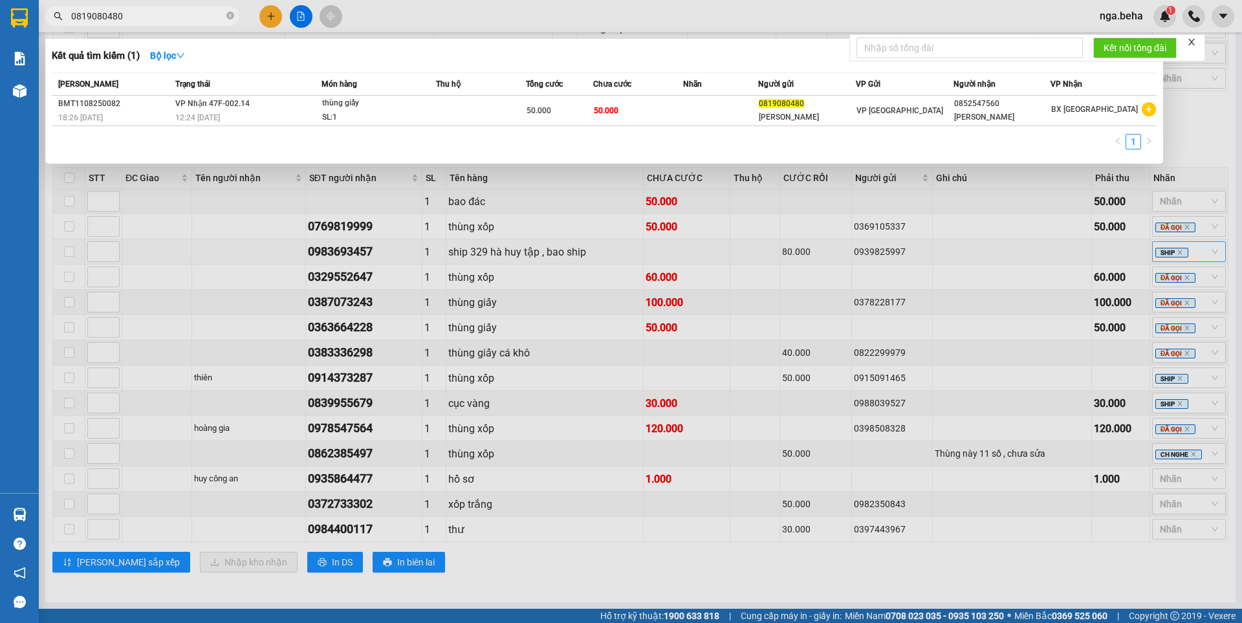
paste input "0935864477"
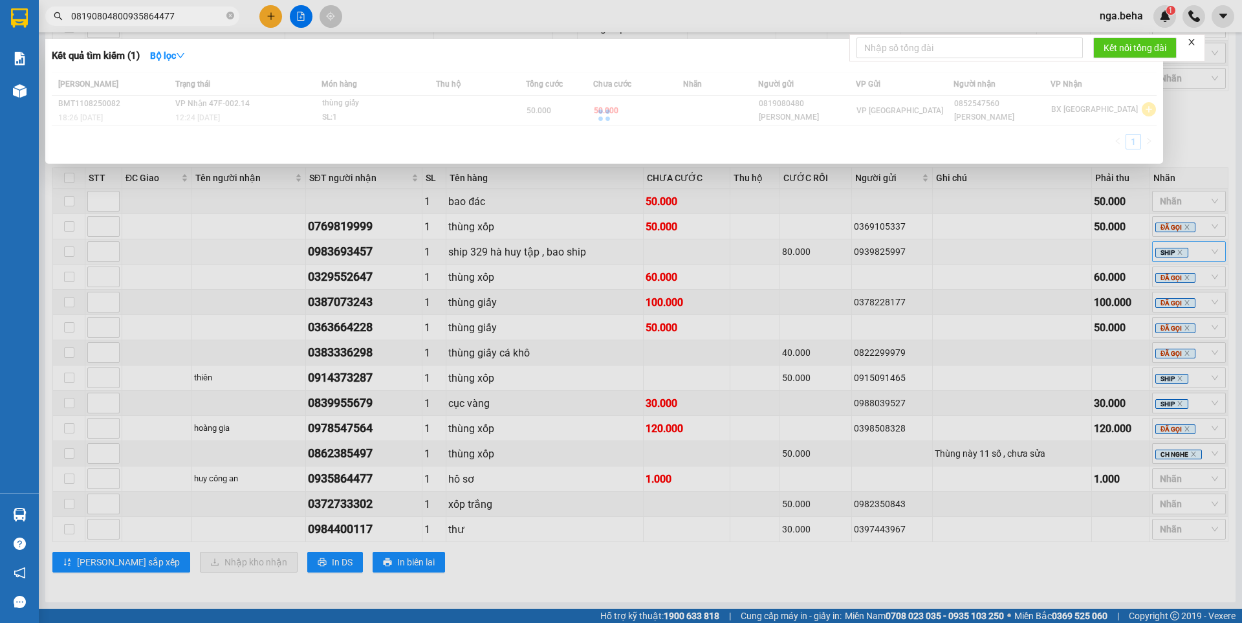
click at [157, 17] on input "08190804800935864477" at bounding box center [147, 16] width 153 height 14
paste input "0935864477"
click at [157, 17] on input "081908048009358644093586447777" at bounding box center [147, 16] width 153 height 14
paste input "9358644"
click at [157, 17] on input "0935864477" at bounding box center [147, 16] width 153 height 14
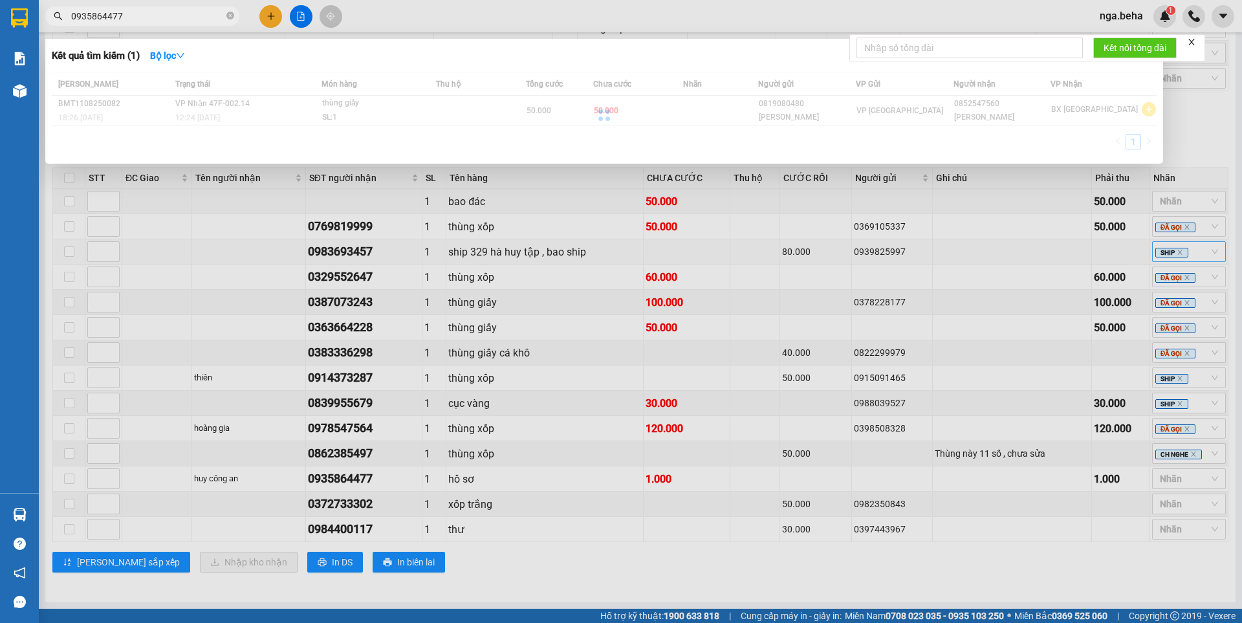
paste input "text"
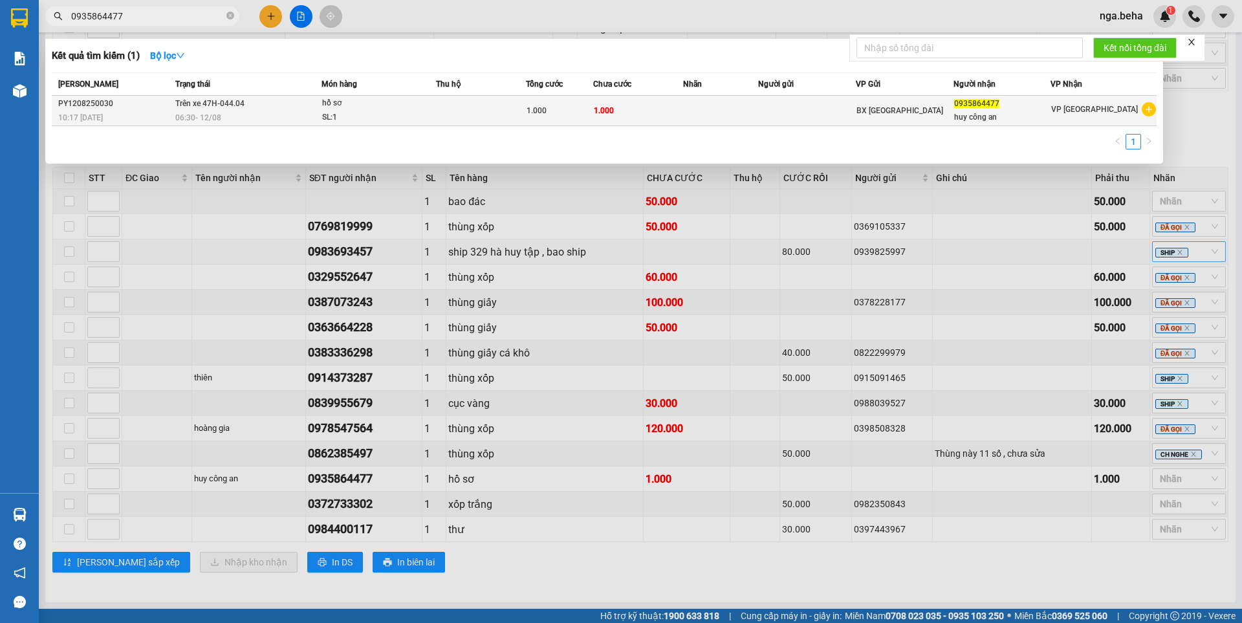
type input "0935864477"
click at [331, 111] on div "SL: 1" at bounding box center [370, 118] width 97 height 14
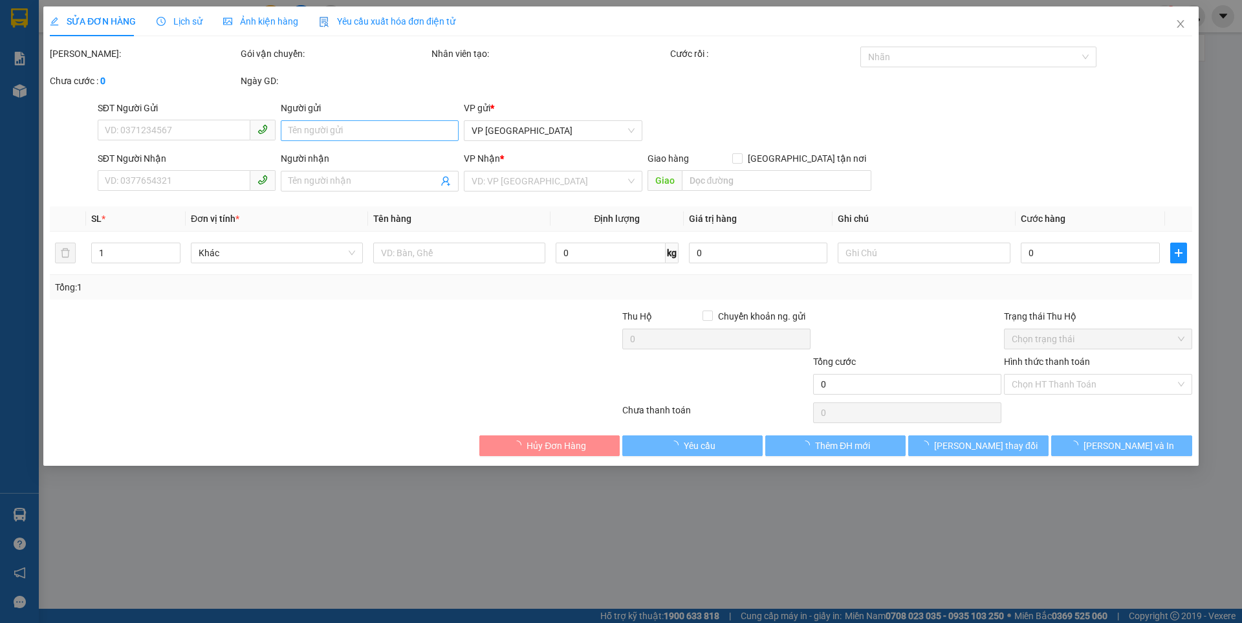
type input "0935864477"
type input "huy công an"
type input "1.000"
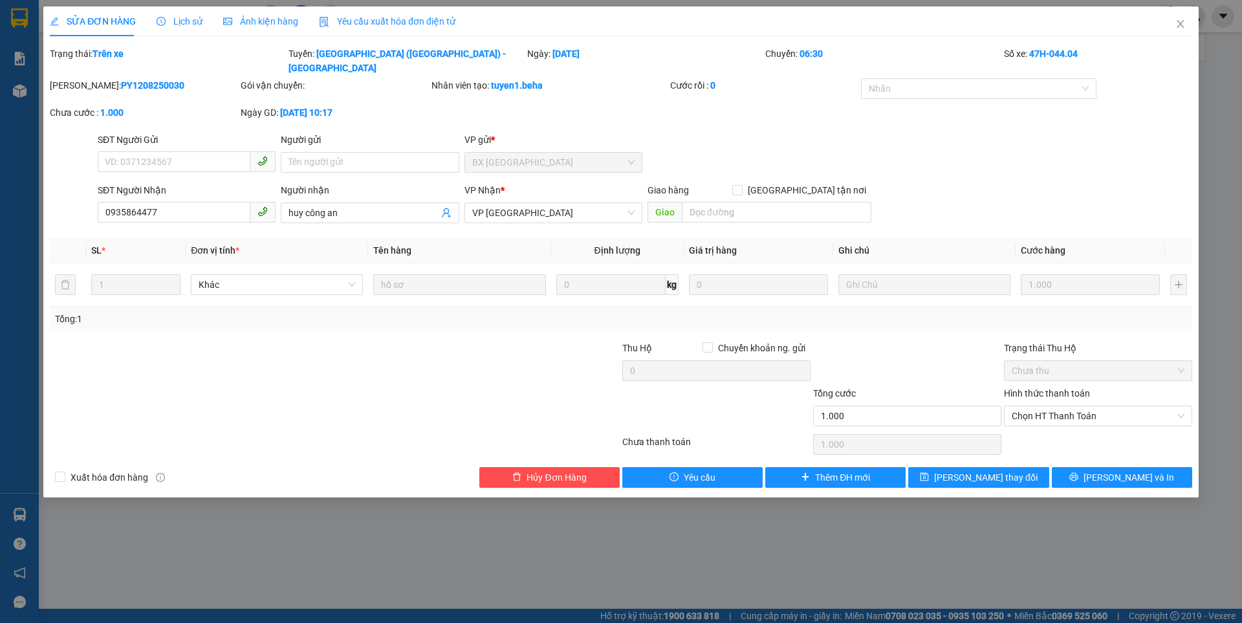
click at [287, 31] on div "Ảnh kiện hàng" at bounding box center [260, 21] width 75 height 30
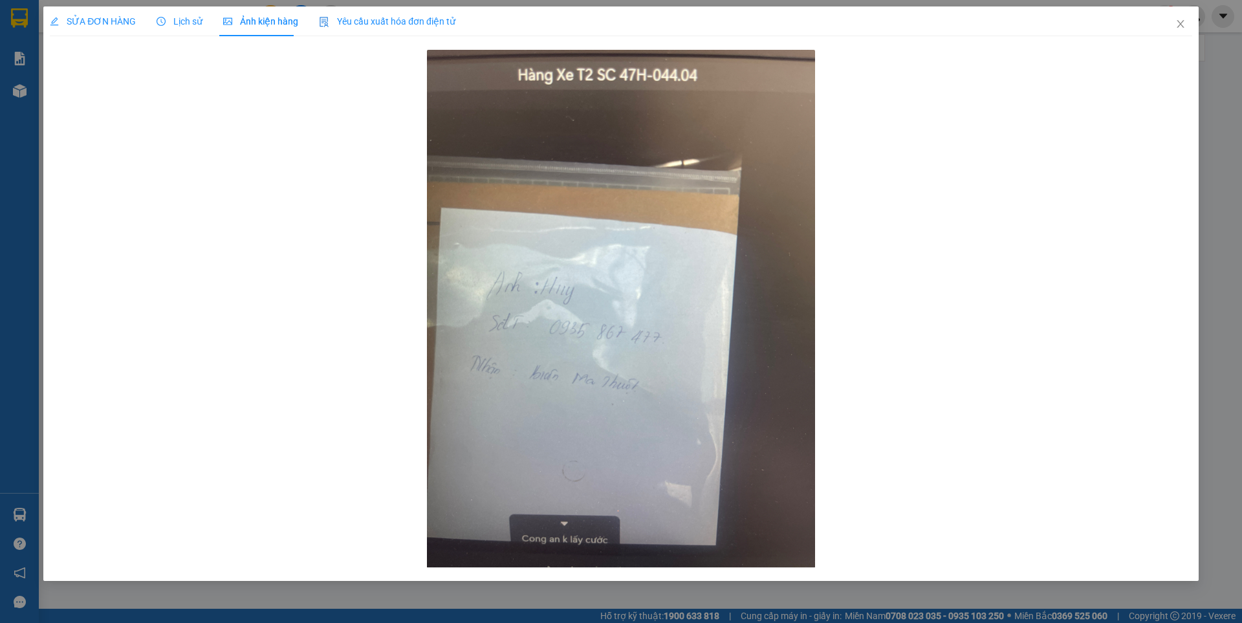
click at [890, 226] on div at bounding box center [621, 309] width 1143 height 525
click at [125, 19] on span "SỬA ĐƠN HÀNG" at bounding box center [93, 21] width 86 height 10
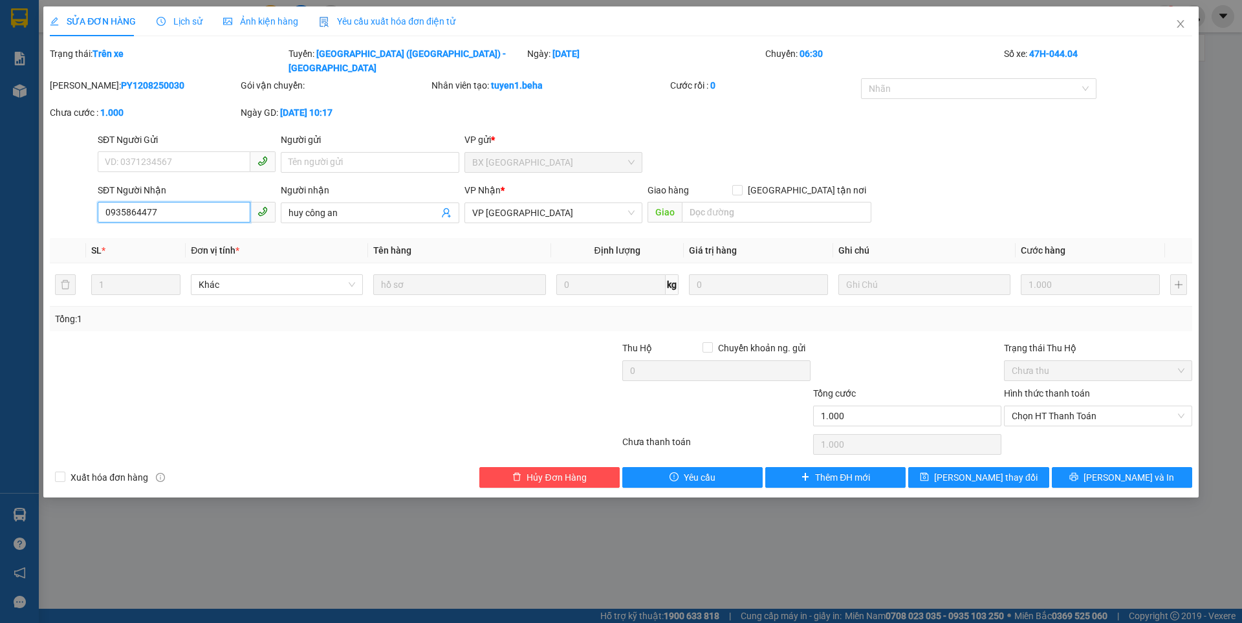
drag, startPoint x: 140, startPoint y: 195, endPoint x: 193, endPoint y: 250, distance: 76.0
click at [140, 202] on input "0935864477" at bounding box center [174, 212] width 153 height 21
type input "0935867477"
click at [1009, 470] on span "[PERSON_NAME] thay đổi" at bounding box center [986, 477] width 104 height 14
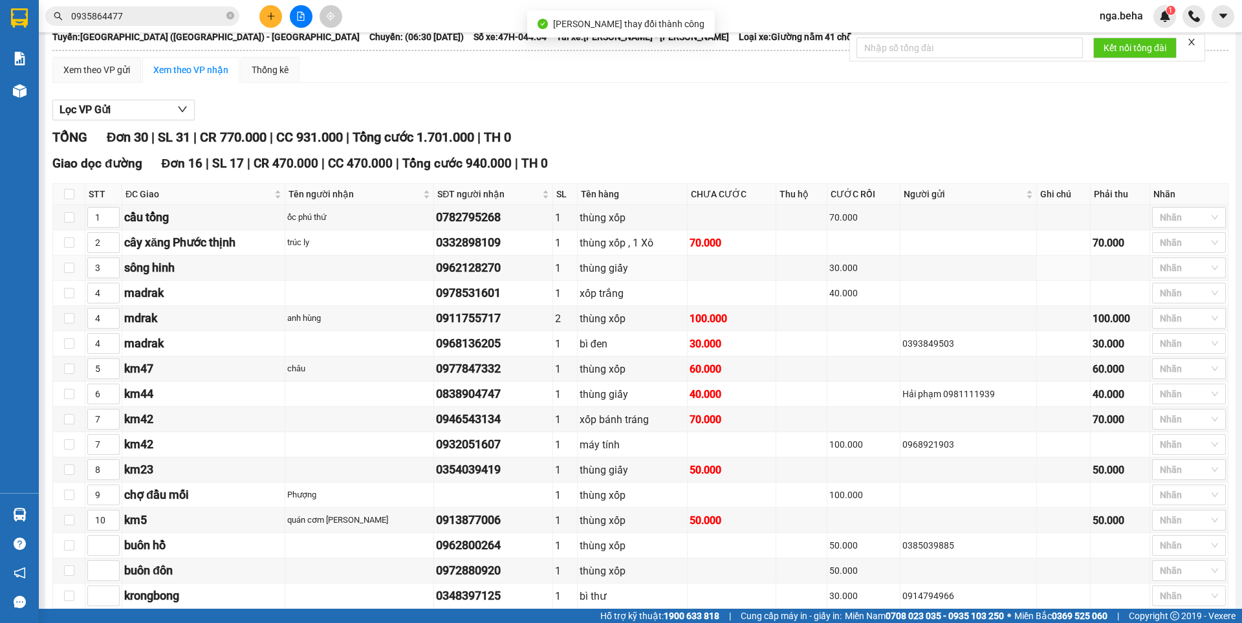
scroll to position [65, 0]
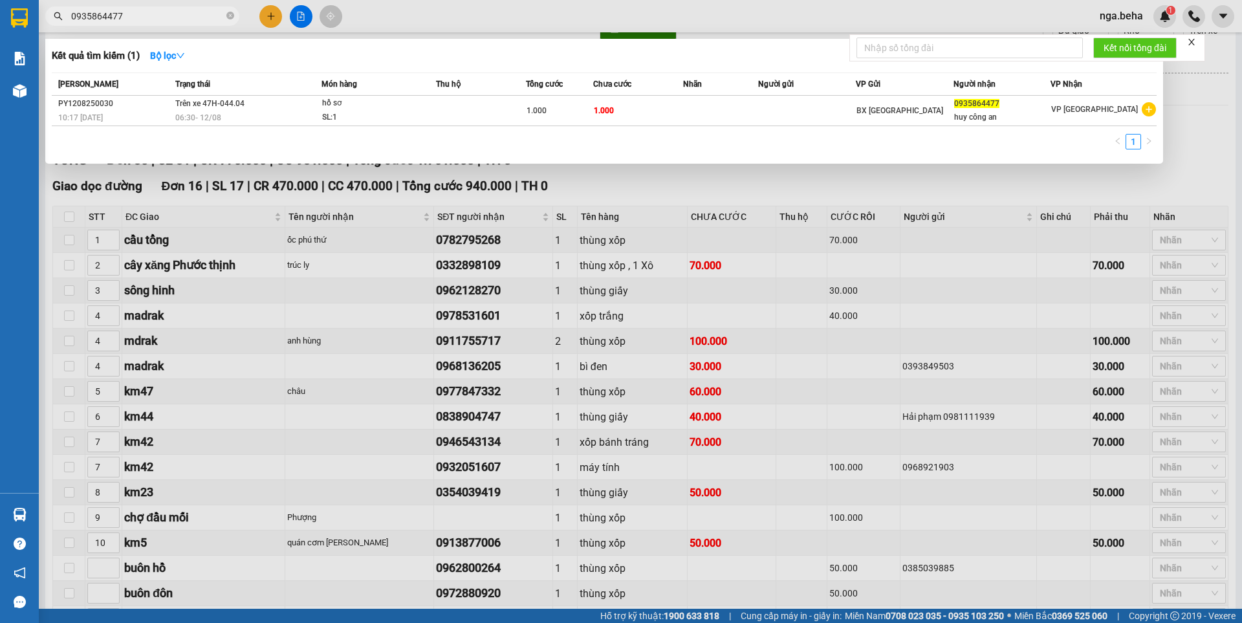
click at [181, 19] on input "0935864477" at bounding box center [147, 16] width 153 height 14
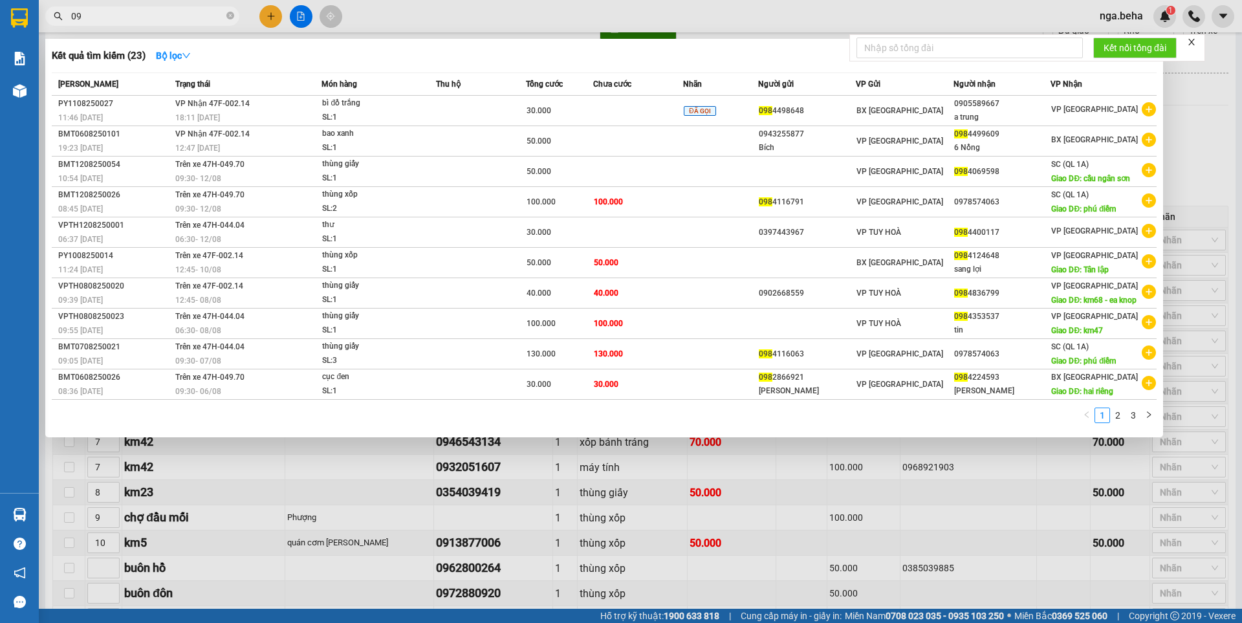
type input "0"
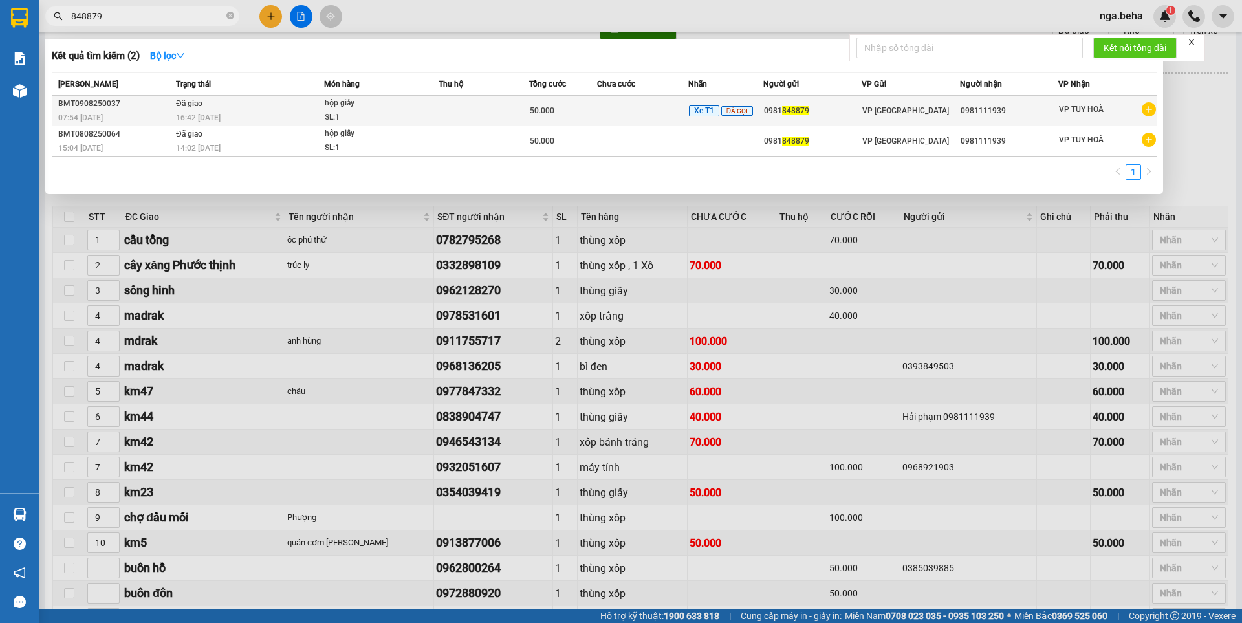
type input "848879"
click at [479, 116] on td at bounding box center [484, 111] width 91 height 30
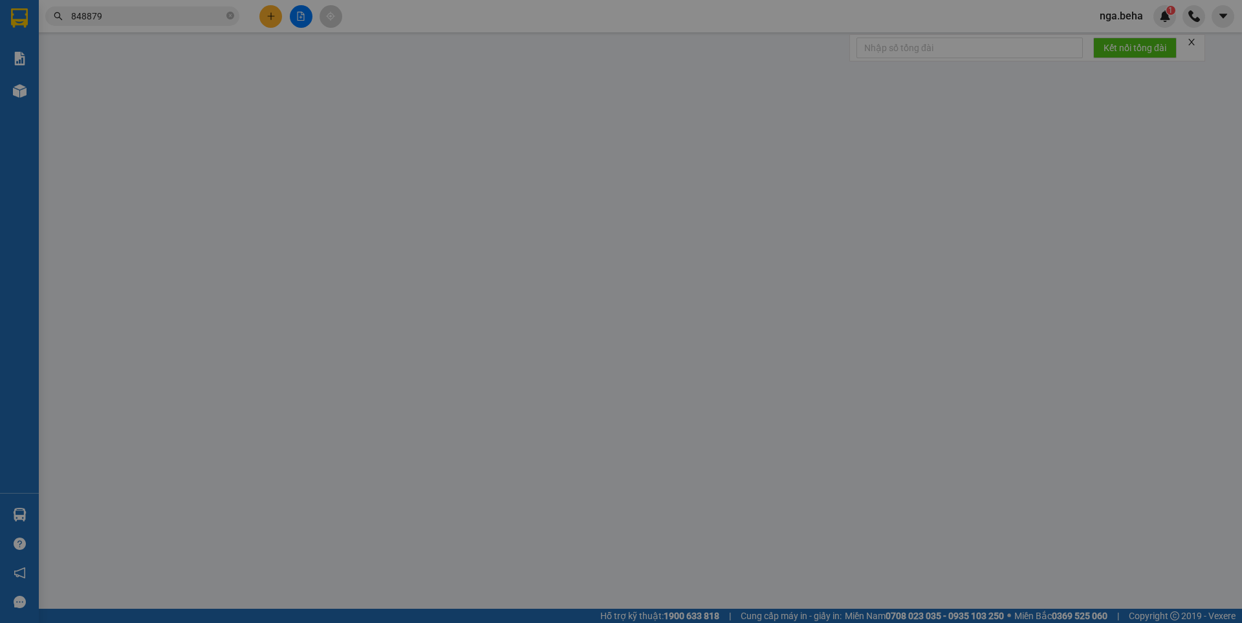
type input "0981848879"
type input "0981111939"
type input "50.000"
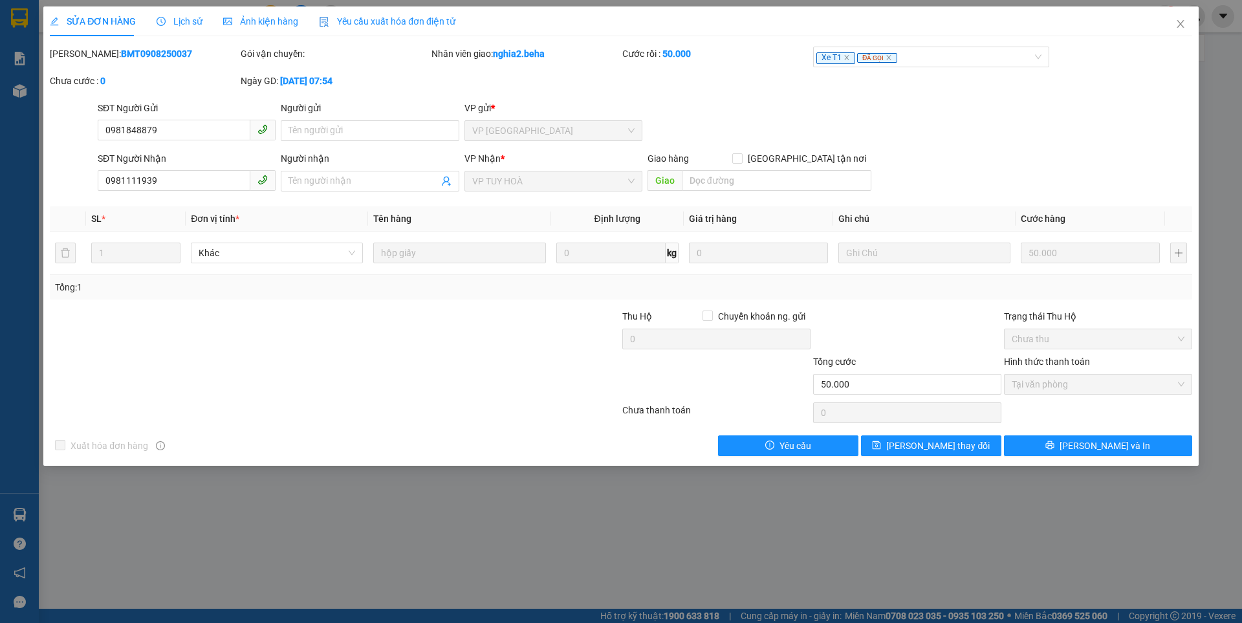
click at [236, 16] on span "Ảnh kiện hàng" at bounding box center [260, 21] width 75 height 10
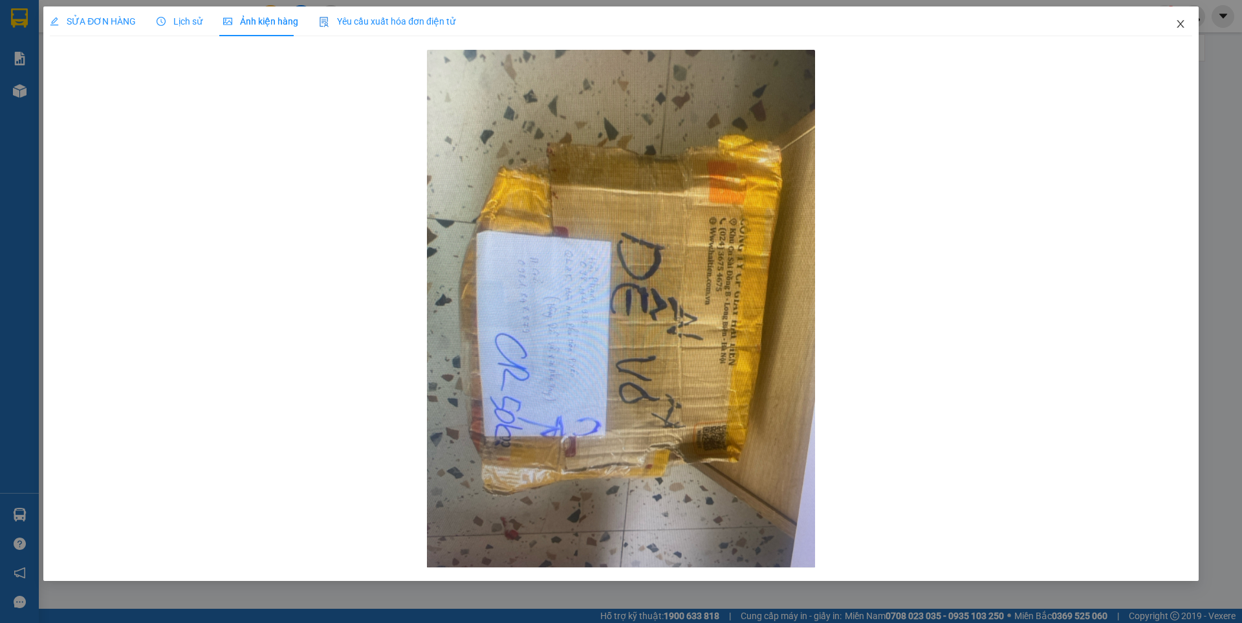
click at [1180, 19] on span "Close" at bounding box center [1181, 24] width 36 height 36
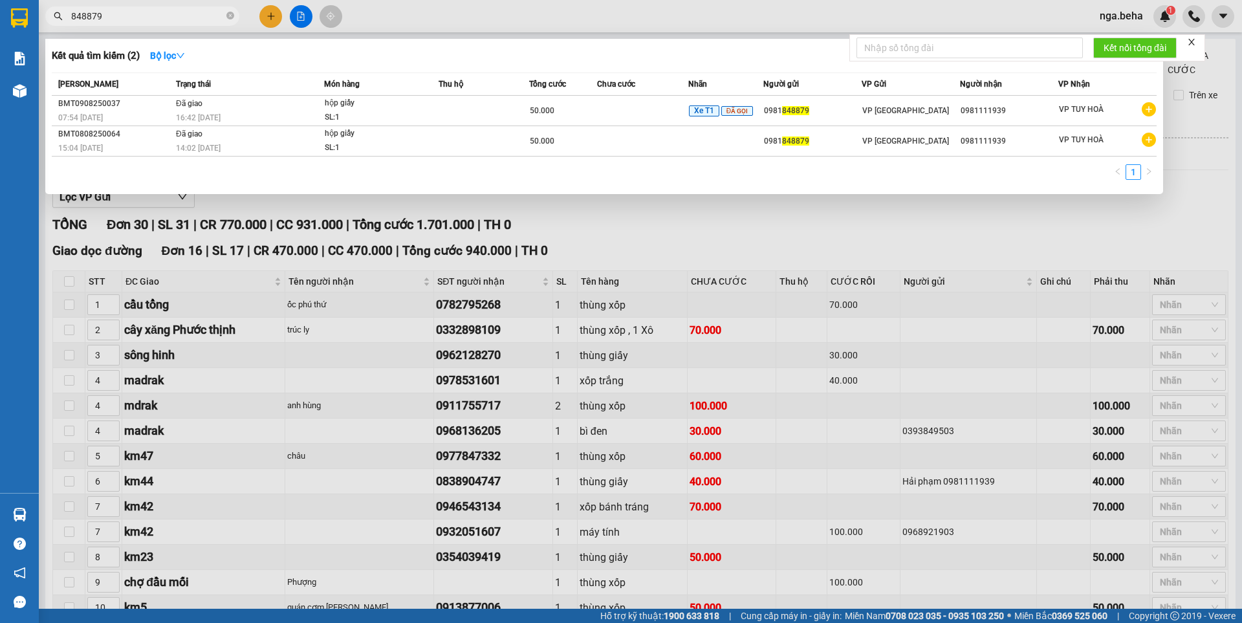
click at [194, 21] on input "848879" at bounding box center [147, 16] width 153 height 14
drag, startPoint x: 235, startPoint y: 342, endPoint x: 393, endPoint y: 370, distance: 161.1
click at [245, 344] on div at bounding box center [621, 311] width 1242 height 623
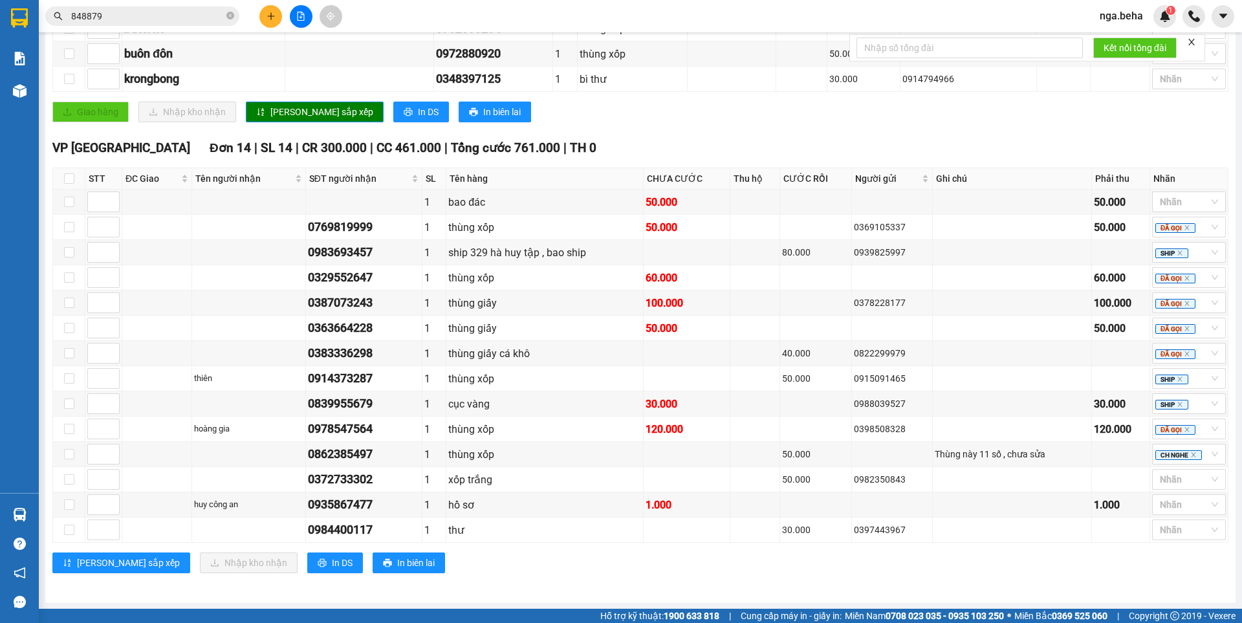
scroll to position [619, 0]
click at [1163, 504] on div at bounding box center [1183, 504] width 54 height 16
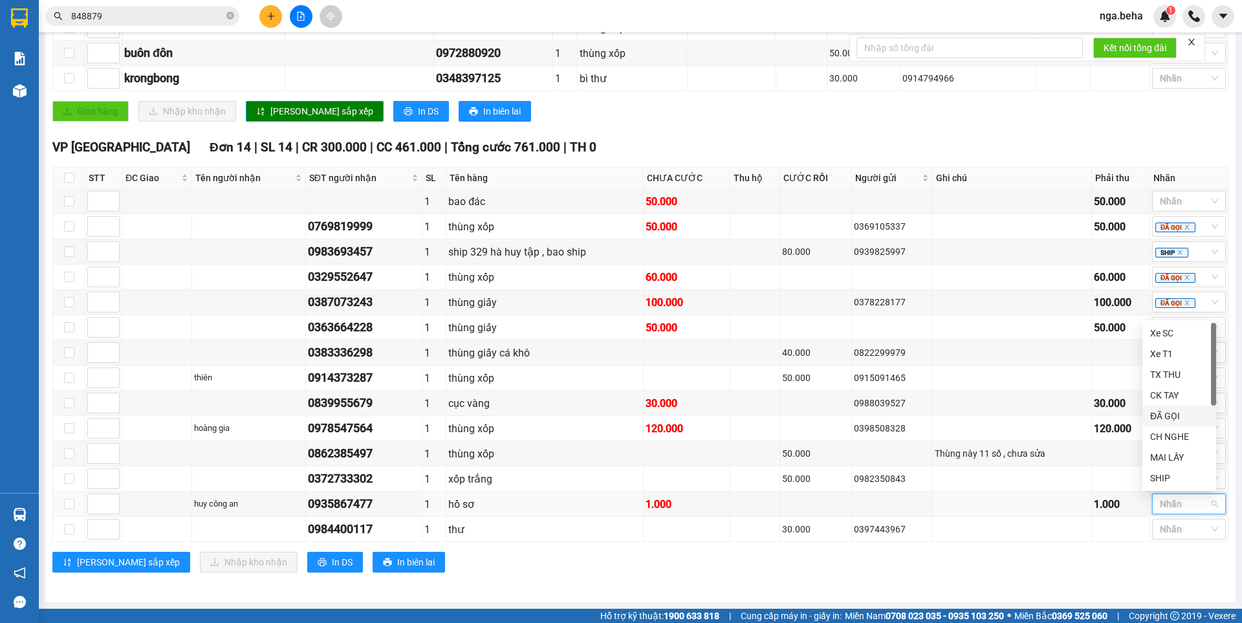
click at [1172, 412] on div "ĐÃ GỌI" at bounding box center [1179, 416] width 58 height 14
click at [351, 480] on div "0372733302" at bounding box center [364, 479] width 112 height 18
click at [979, 553] on div "[PERSON_NAME] sắp xếp Nhập kho nhận In DS In biên lai" at bounding box center [640, 562] width 1176 height 21
click at [1177, 478] on div at bounding box center [1183, 479] width 54 height 16
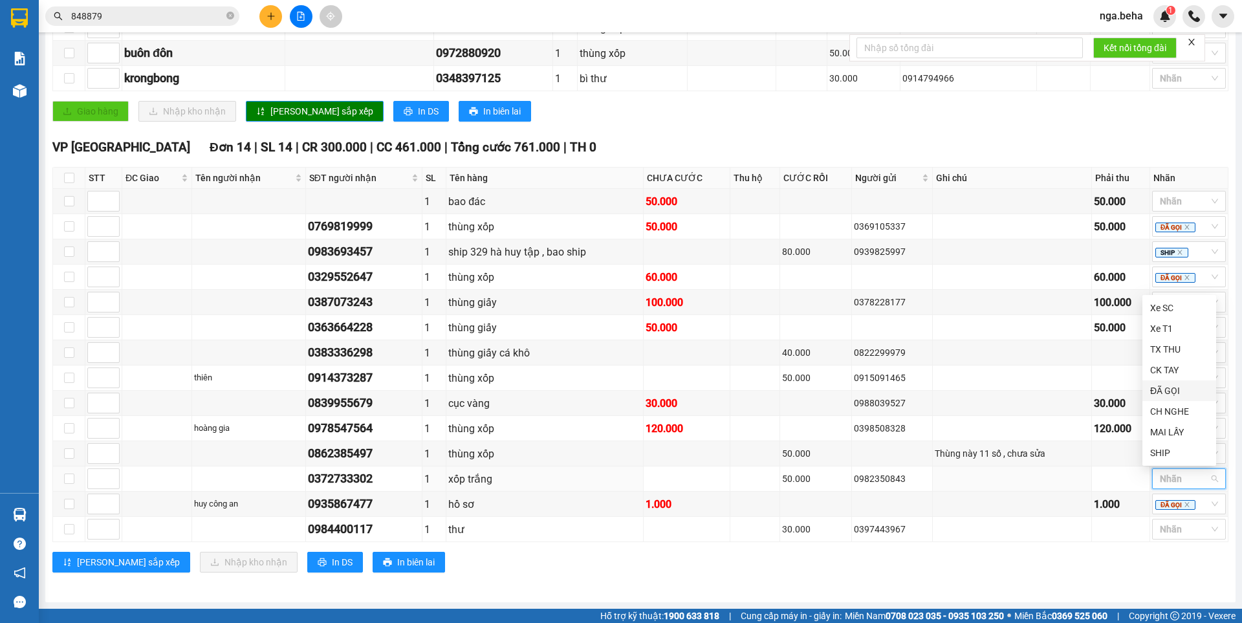
click at [1177, 395] on div "ĐÃ GỌI" at bounding box center [1179, 391] width 58 height 14
click at [1079, 551] on div "VP [GEOGRAPHIC_DATA] 14 | SL 14 | CR 300.000 | CC 461.000 | Tổng cước 761.000 |…" at bounding box center [640, 360] width 1176 height 445
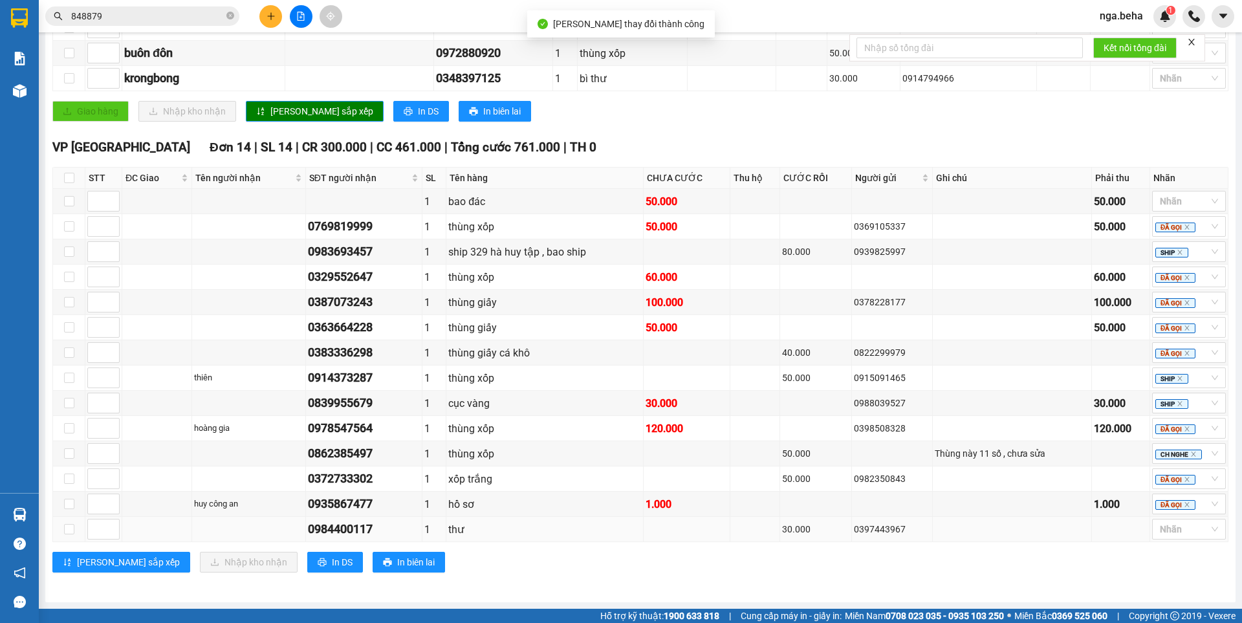
click at [370, 531] on div "0984400117" at bounding box center [364, 529] width 112 height 18
click at [1161, 562] on div "[PERSON_NAME] sắp xếp Nhập kho nhận In DS In biên lai" at bounding box center [640, 562] width 1176 height 21
click at [1206, 534] on div "Nhãn" at bounding box center [1189, 529] width 74 height 21
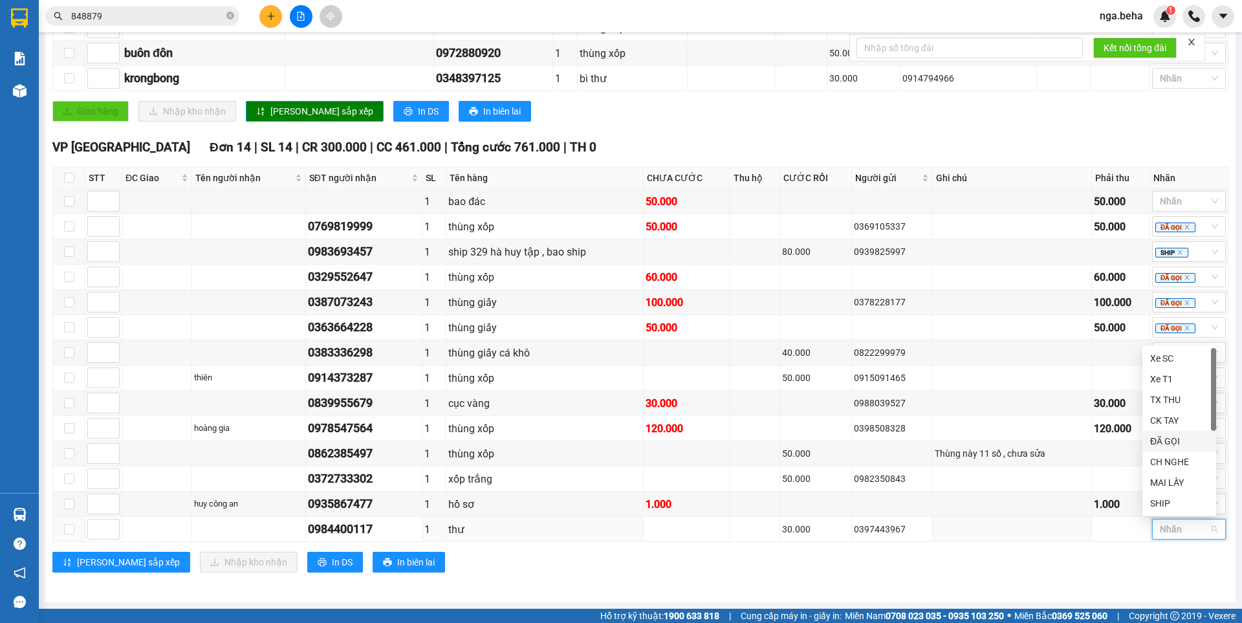
click at [1176, 434] on div "ĐÃ GỌI" at bounding box center [1180, 441] width 74 height 21
click at [1064, 569] on div "[PERSON_NAME] sắp xếp Nhập kho nhận In DS In biên lai" at bounding box center [640, 562] width 1176 height 21
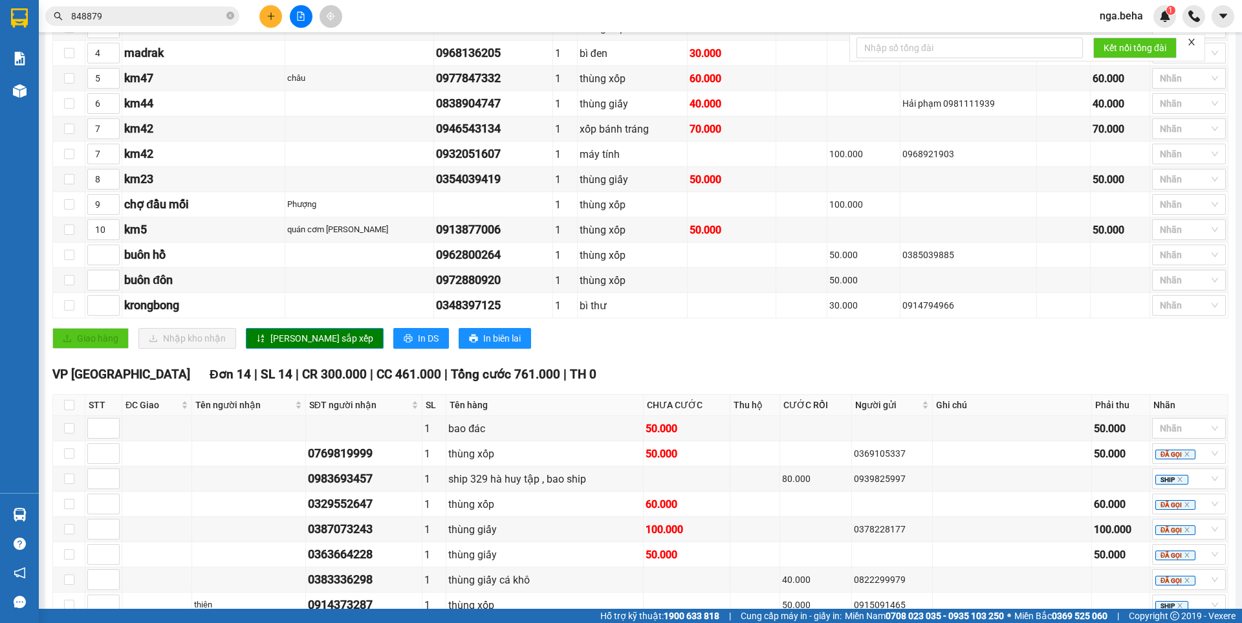
scroll to position [360, 0]
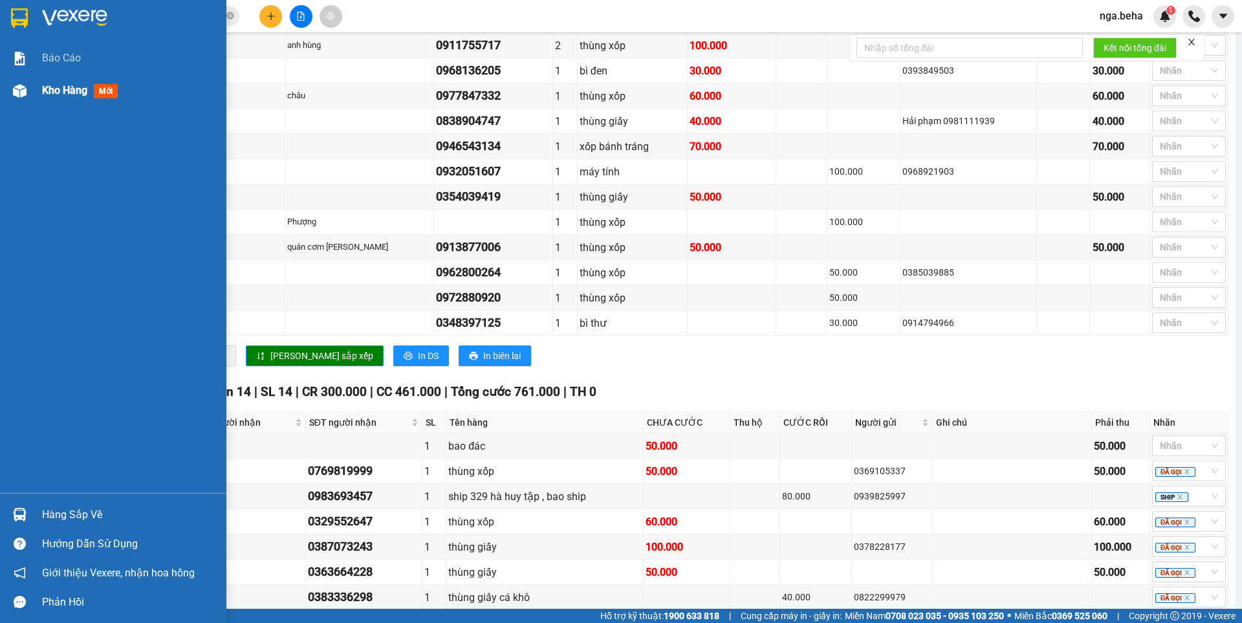
click at [70, 87] on span "Kho hàng" at bounding box center [64, 90] width 45 height 12
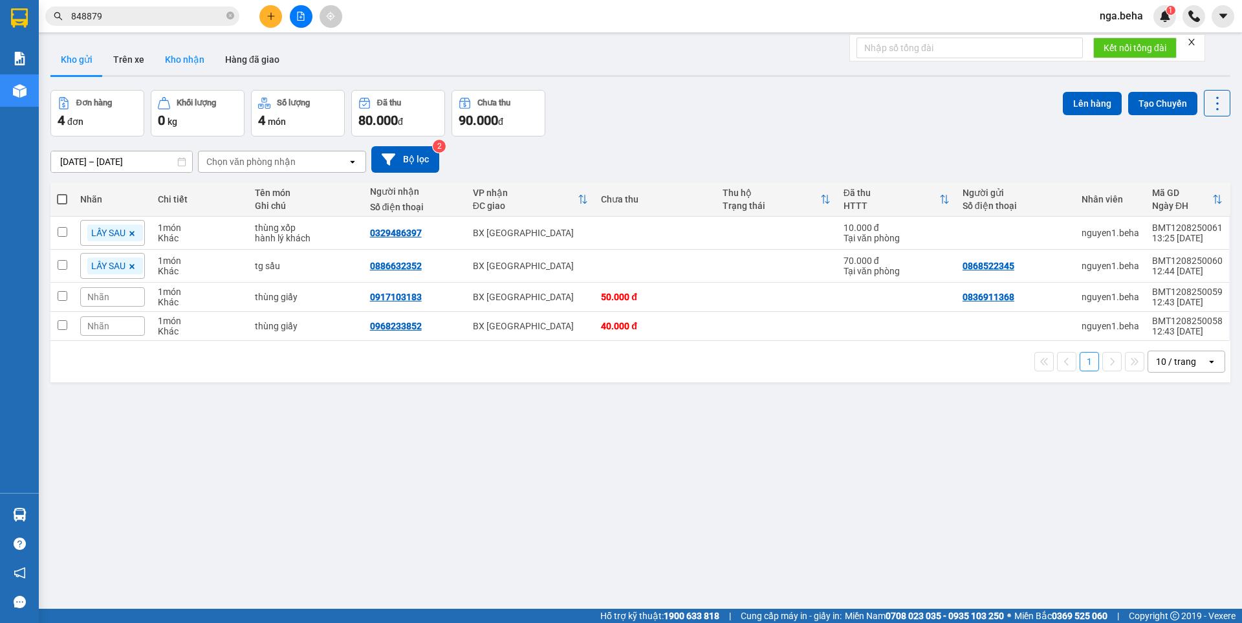
click at [171, 54] on button "Kho nhận" at bounding box center [185, 59] width 60 height 31
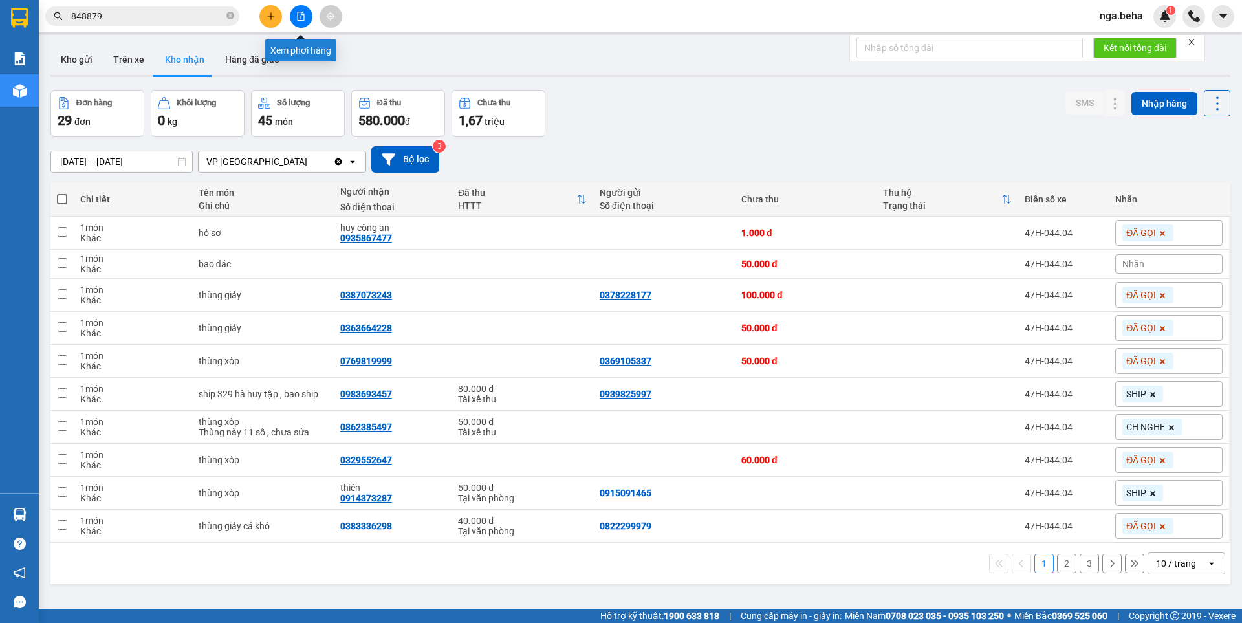
click at [294, 21] on button at bounding box center [301, 16] width 23 height 23
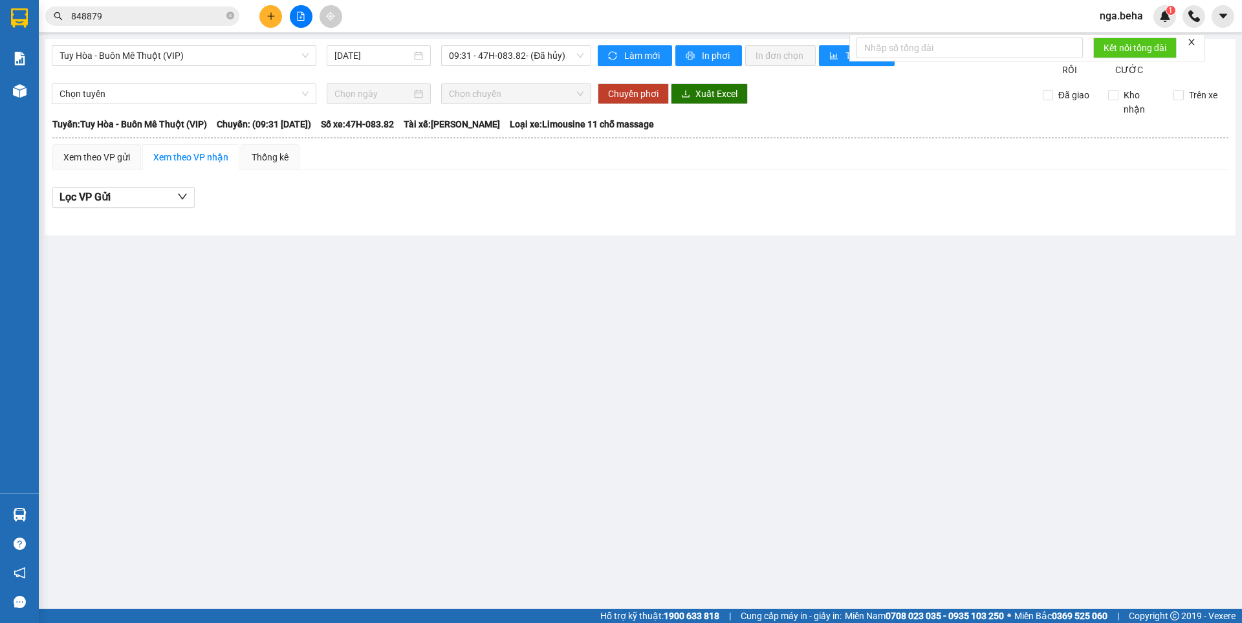
click at [214, 67] on div "Tuy Hòa - Buôn Mê Thuột (VIP) [DATE] 09:31 - 47H-083.82 - (Đã hủy)" at bounding box center [322, 61] width 540 height 32
click at [220, 57] on span "Tuy Hòa - Buôn Mê Thuột (VIP)" at bounding box center [184, 55] width 249 height 19
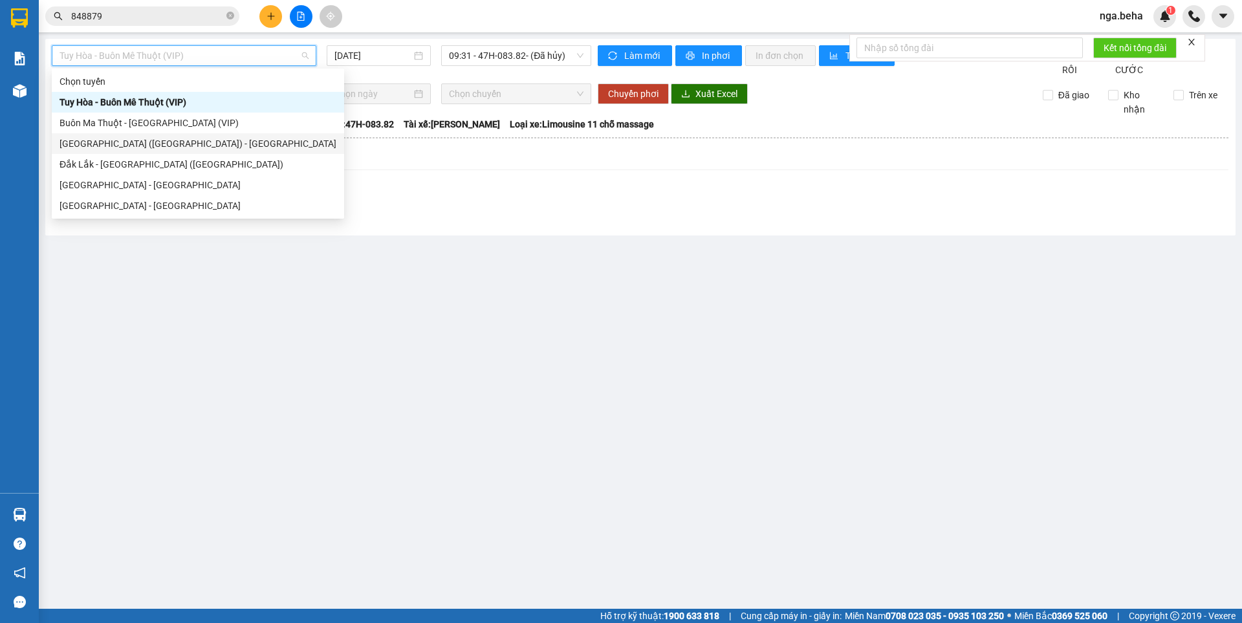
click at [195, 143] on div "[GEOGRAPHIC_DATA] ([GEOGRAPHIC_DATA]) - [GEOGRAPHIC_DATA]" at bounding box center [198, 144] width 277 height 14
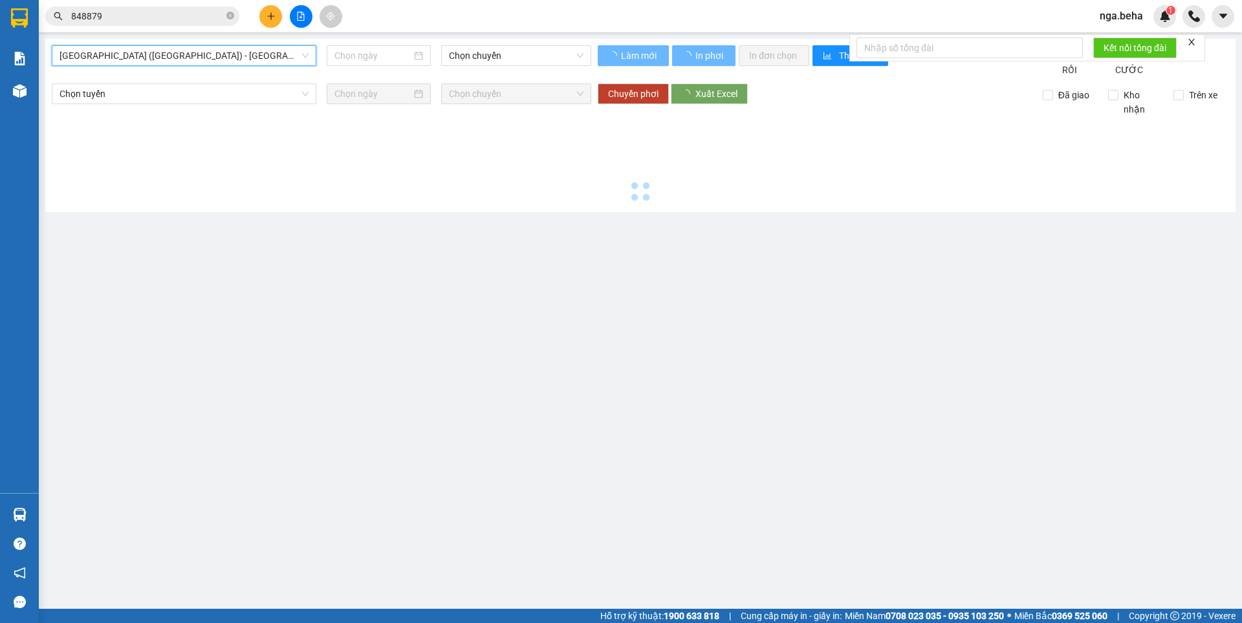
type input "[DATE]"
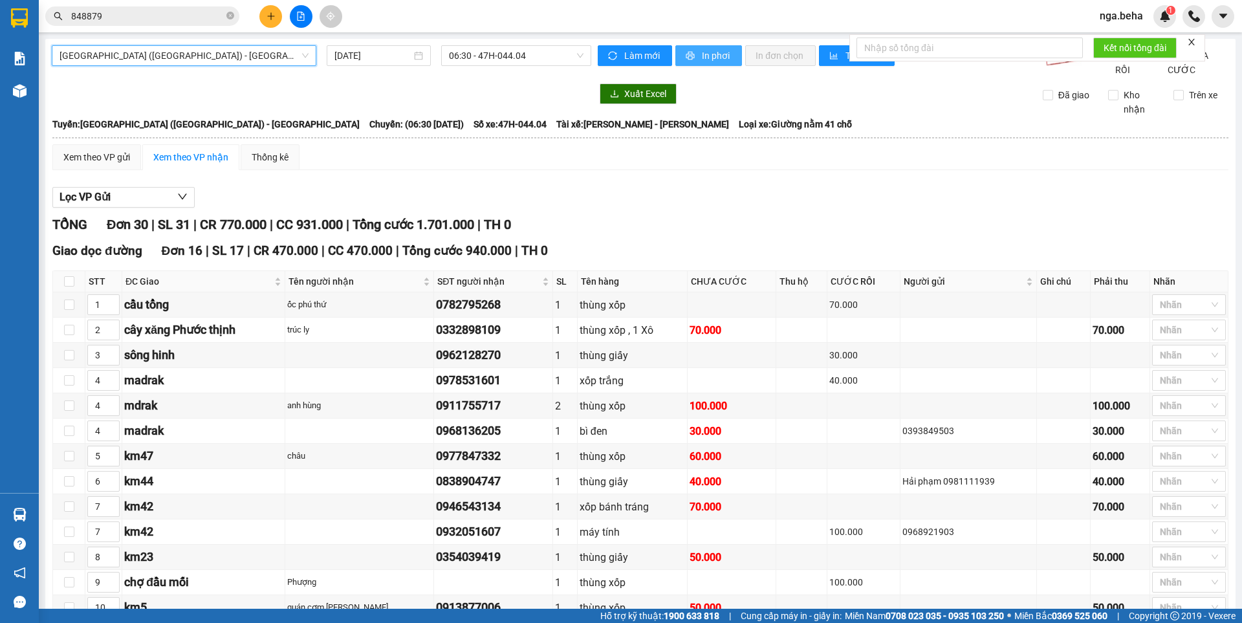
click at [706, 54] on span "In phơi" at bounding box center [717, 56] width 30 height 14
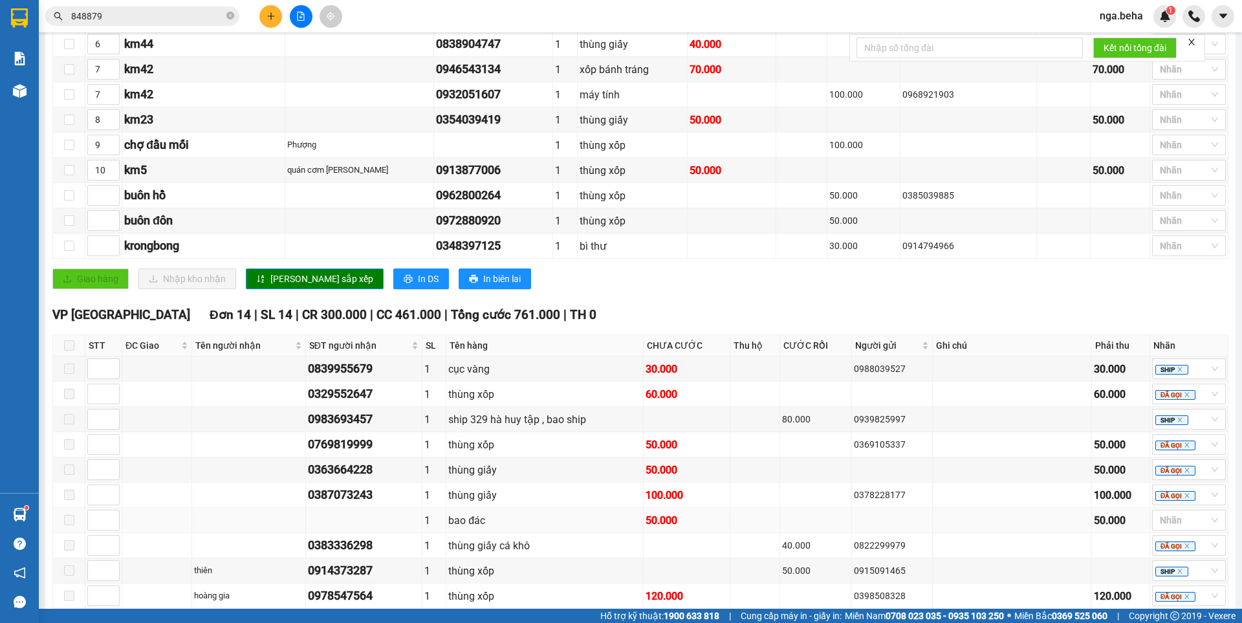
scroll to position [453, 0]
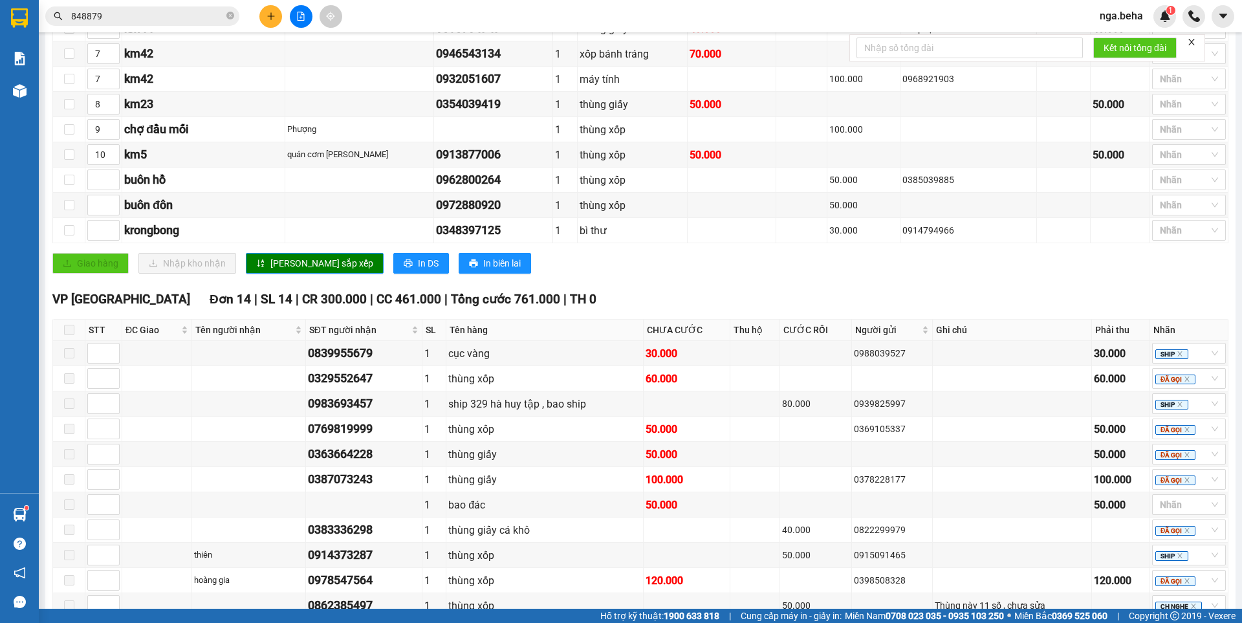
drag, startPoint x: 553, startPoint y: 278, endPoint x: 351, endPoint y: 267, distance: 202.2
click at [351, 267] on div "Giao dọc đường Đơn 16 | SL 17 | CR 470.000 | CC 470.000 | Tổng cước 940.000 | T…" at bounding box center [640, 35] width 1176 height 495
drag, startPoint x: 424, startPoint y: 277, endPoint x: 580, endPoint y: 282, distance: 156.0
click at [580, 274] on div "Giao hàng Nhập kho nhận Lưu sắp xếp In DS In biên lai" at bounding box center [640, 263] width 1176 height 21
click at [571, 307] on div "VP [GEOGRAPHIC_DATA] 14 | SL 14 | CR 300.000 | CC 461.000 | Tổng cước 761.000 |…" at bounding box center [640, 299] width 1176 height 19
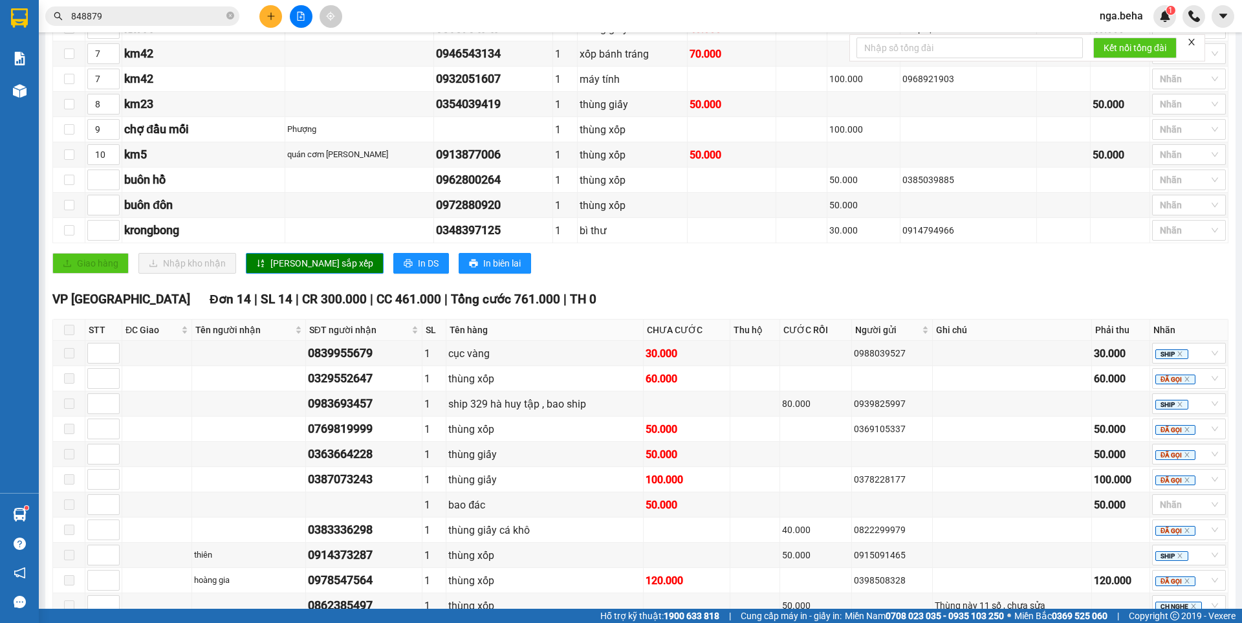
click at [190, 20] on input "848879" at bounding box center [147, 16] width 153 height 14
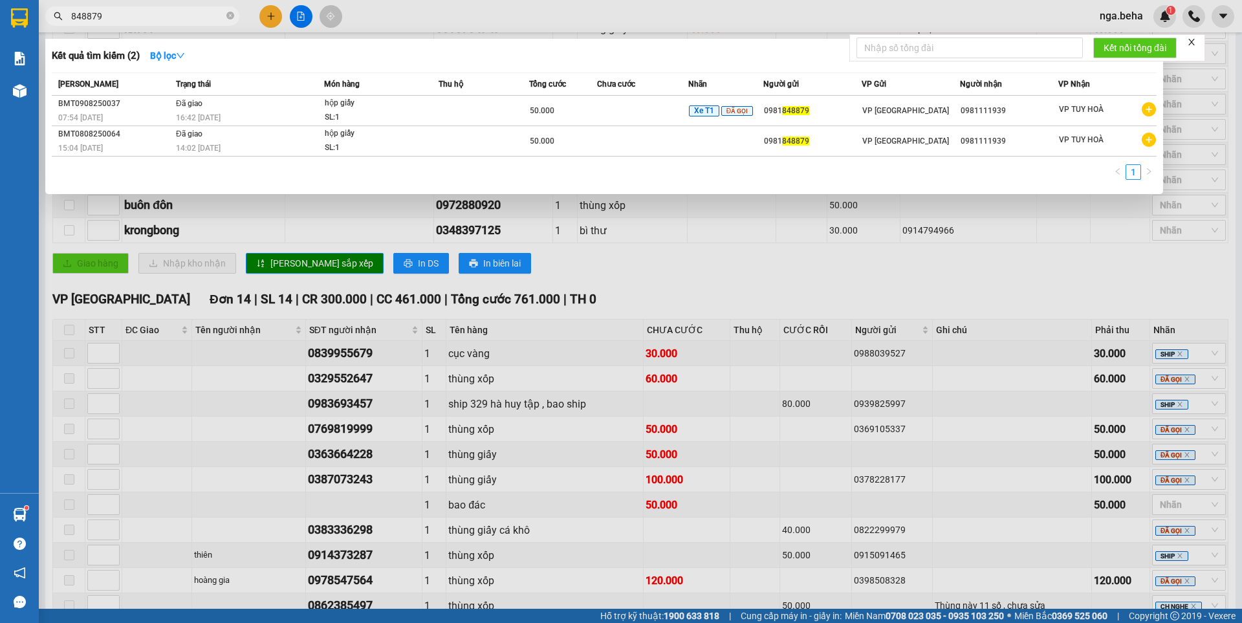
click at [190, 20] on input "848879" at bounding box center [147, 16] width 153 height 14
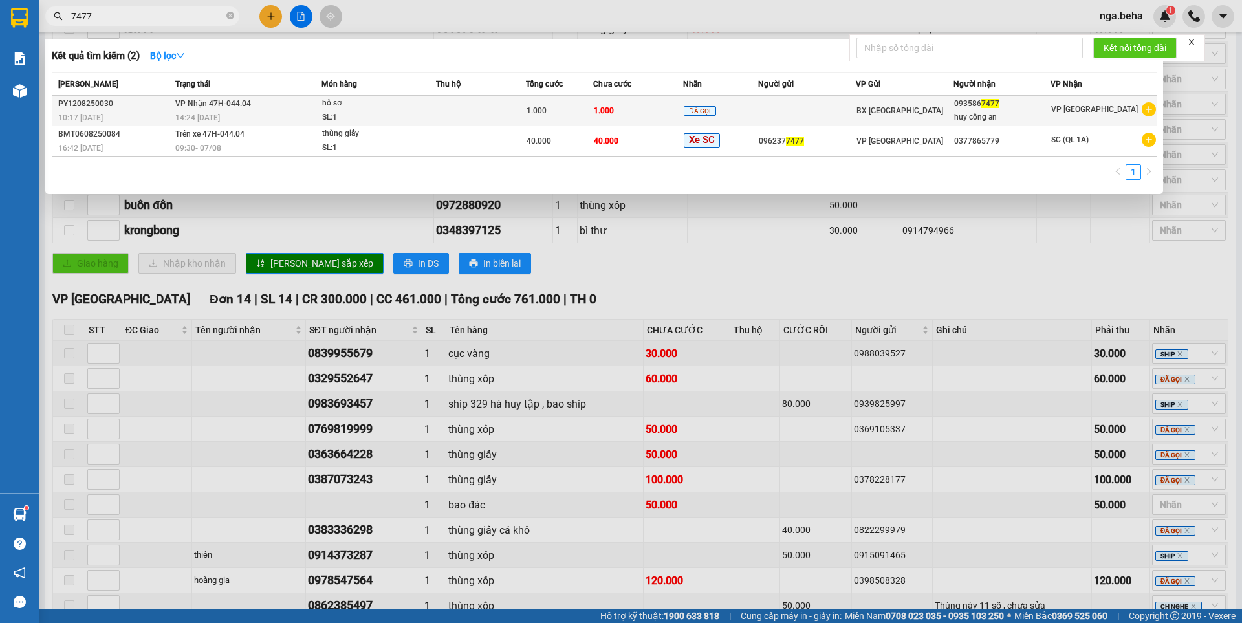
type input "7477"
click at [361, 117] on div "SL: 1" at bounding box center [370, 118] width 97 height 14
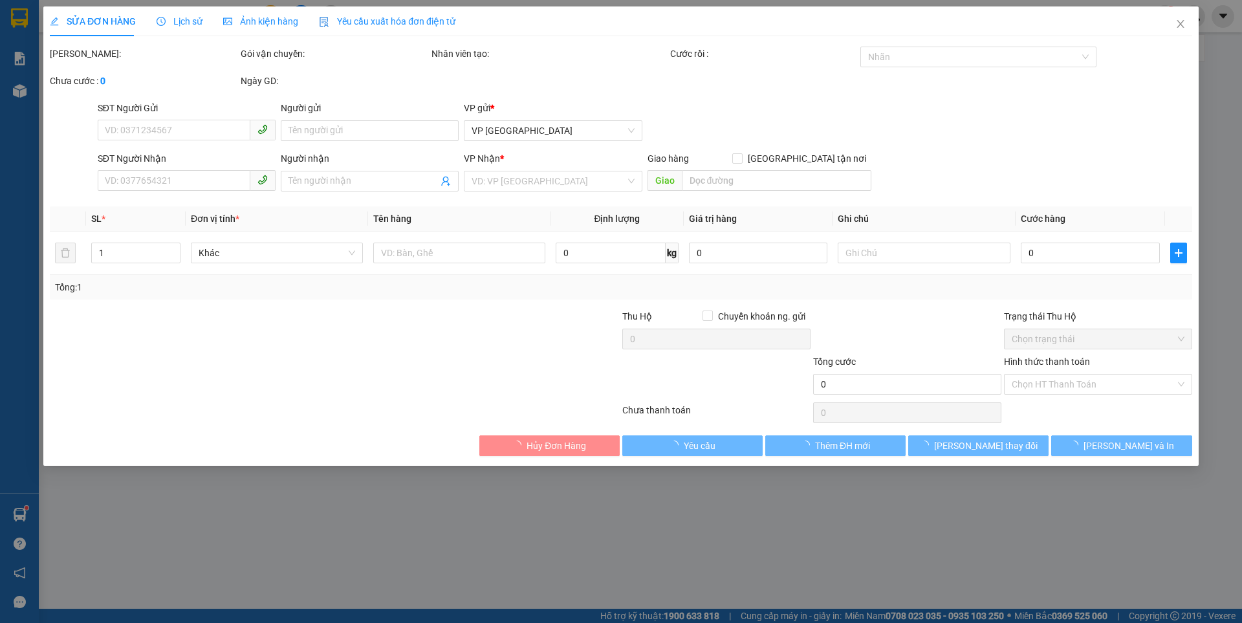
type input "0935867477"
type input "huy công an"
type input "1.000"
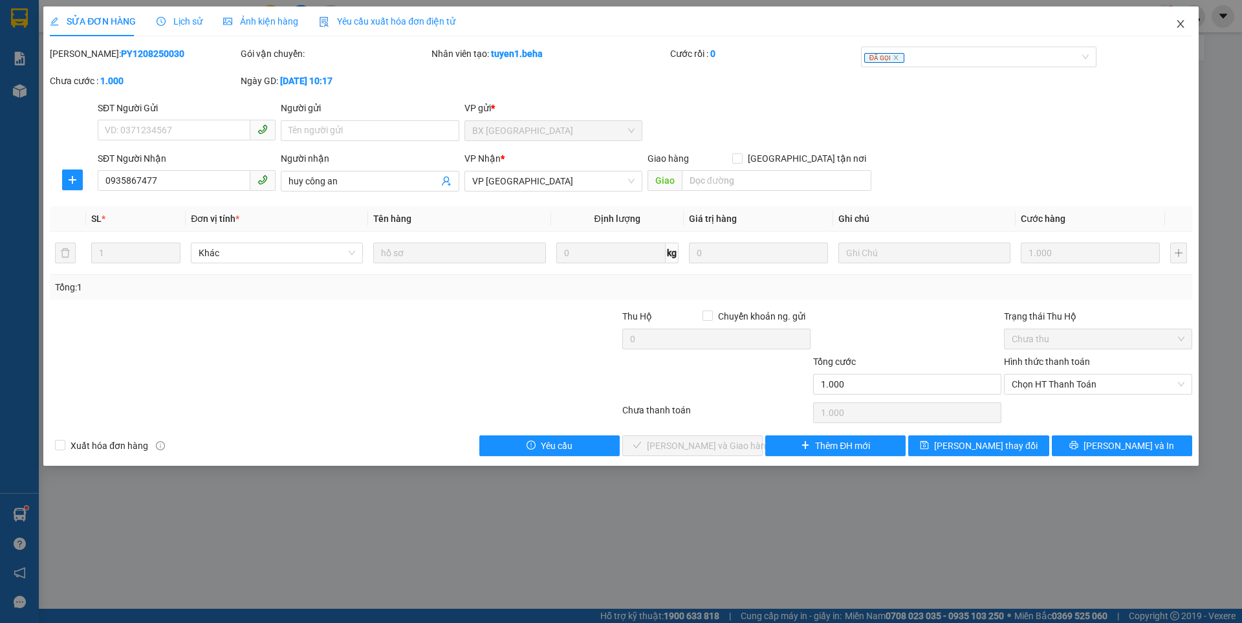
click at [1177, 25] on icon "close" at bounding box center [1181, 24] width 10 height 10
